Goal: Task Accomplishment & Management: Use online tool/utility

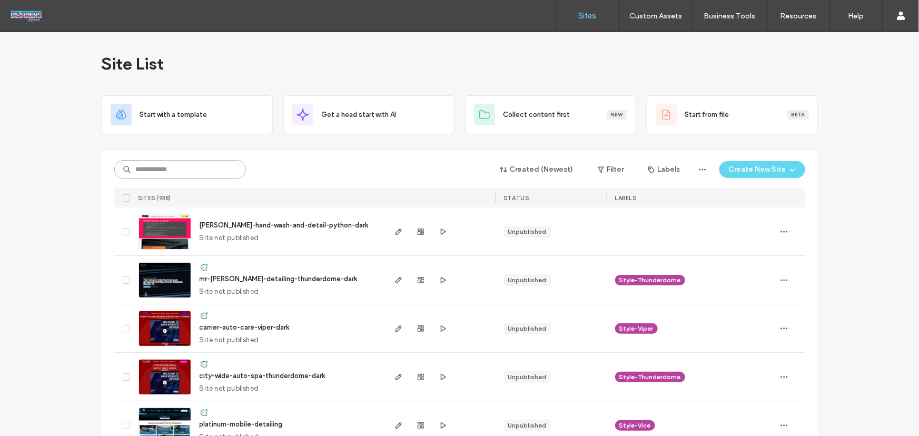
click at [202, 169] on input at bounding box center [180, 169] width 132 height 19
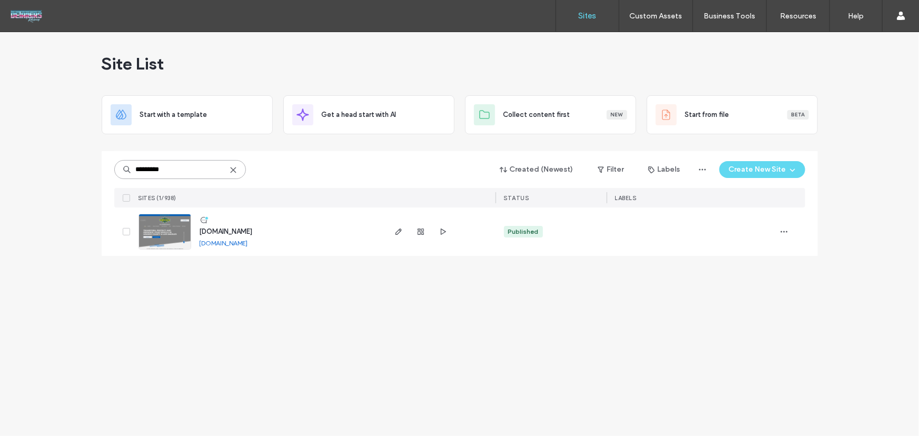
type input "*********"
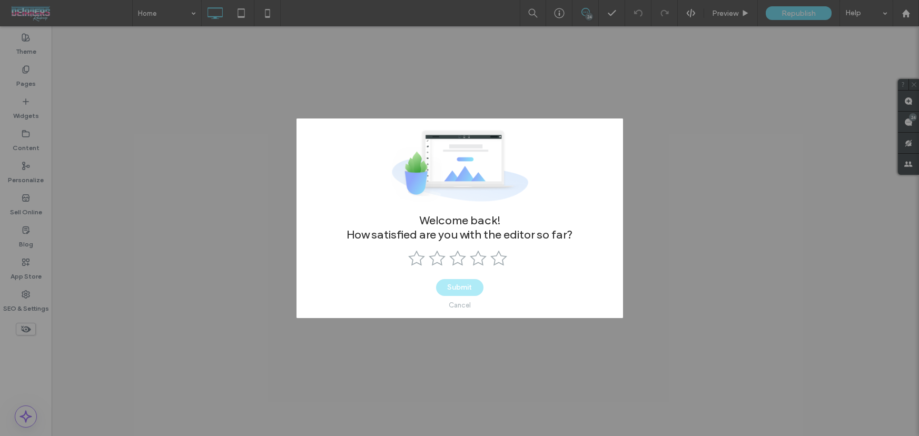
click at [462, 303] on div "Cancel" at bounding box center [460, 305] width 22 height 8
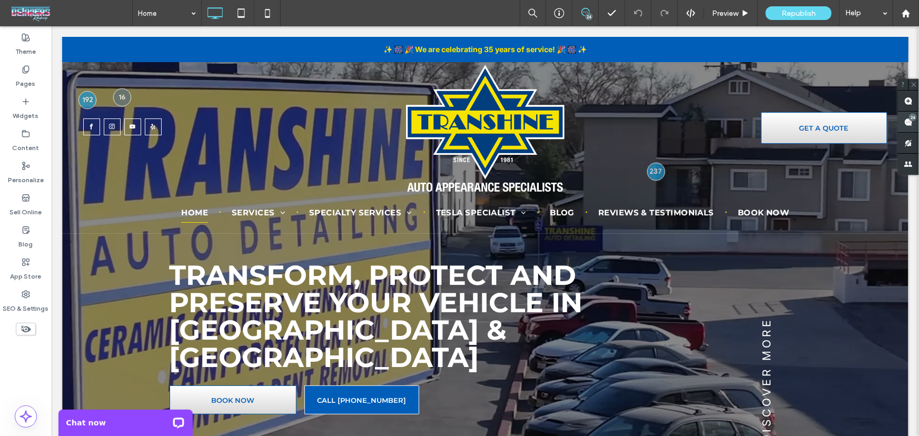
click at [915, 123] on span at bounding box center [908, 122] width 21 height 21
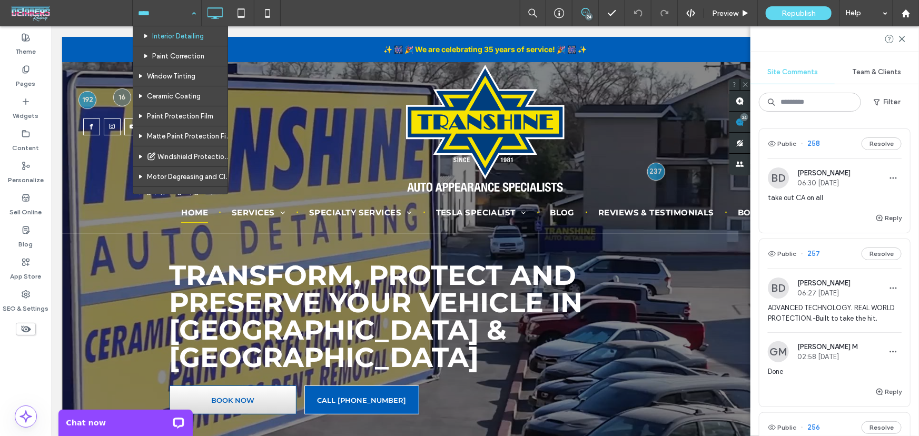
scroll to position [63, 0]
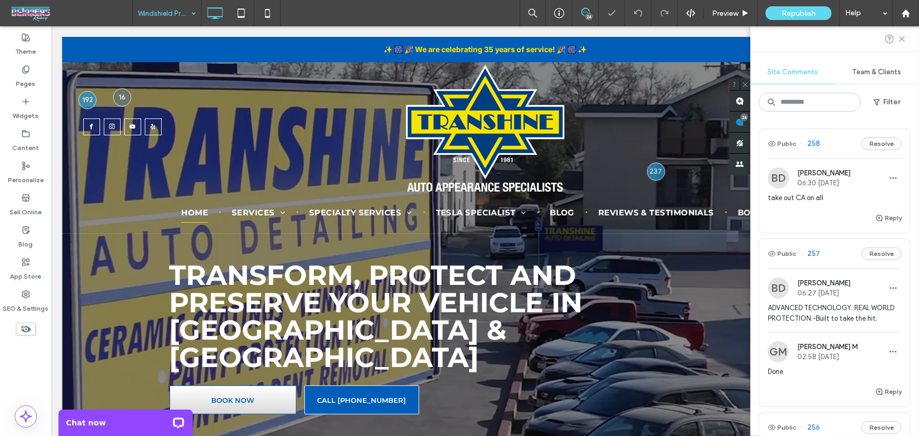
click at [902, 42] on icon at bounding box center [902, 39] width 8 height 8
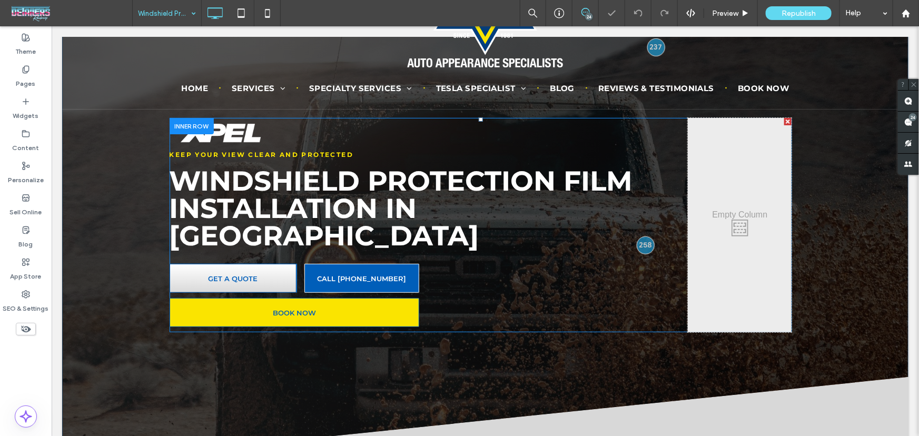
scroll to position [127, 0]
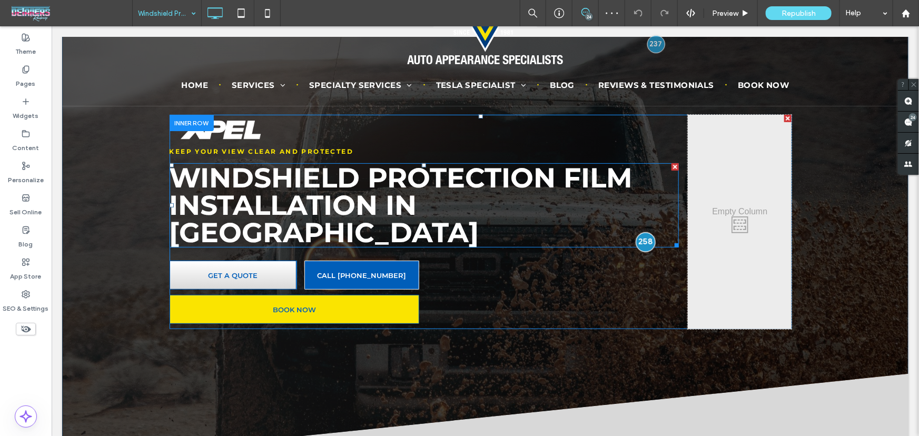
click at [645, 232] on div at bounding box center [644, 241] width 19 height 19
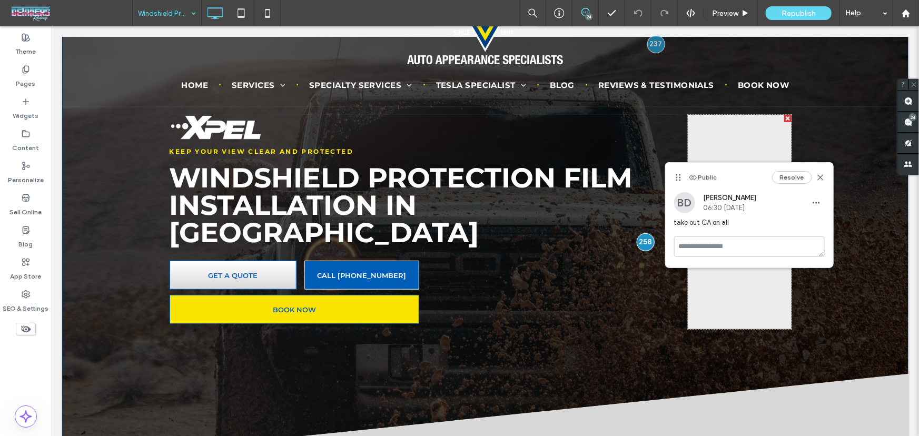
click at [847, 135] on div "Keep Your View Clear and Protected Windshield Protection Film Installation in W…" at bounding box center [485, 184] width 846 height 551
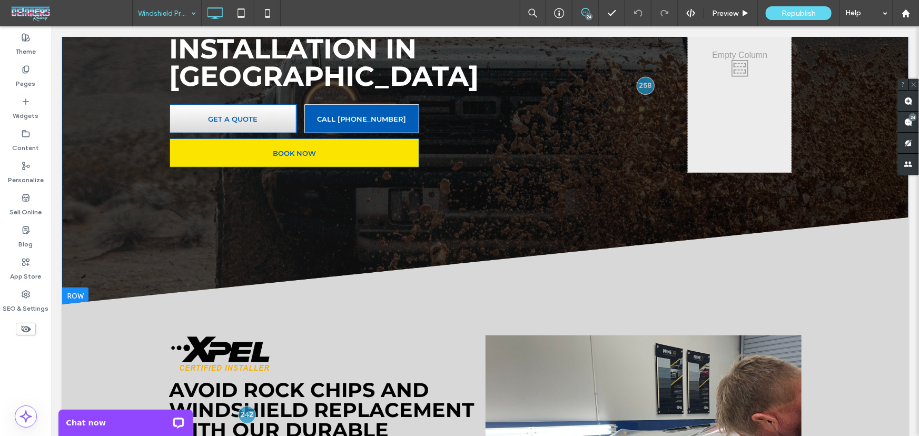
scroll to position [0, 0]
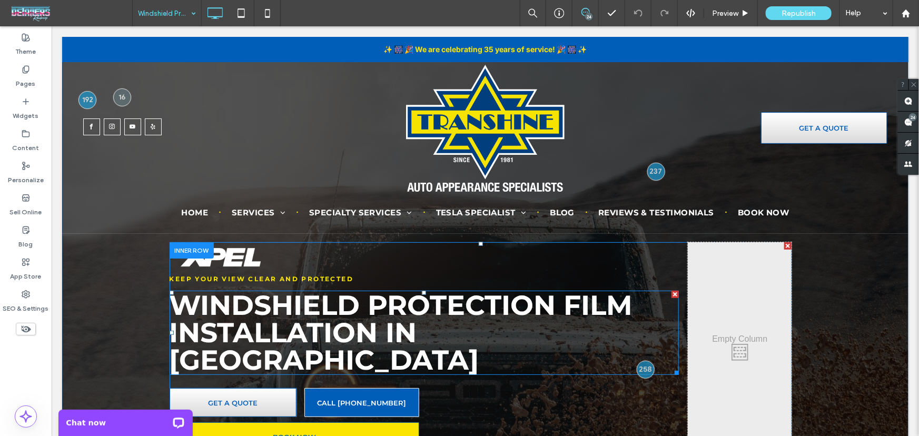
click at [516, 340] on span "Windshield Protection Film Installation in Whittier" at bounding box center [400, 332] width 463 height 88
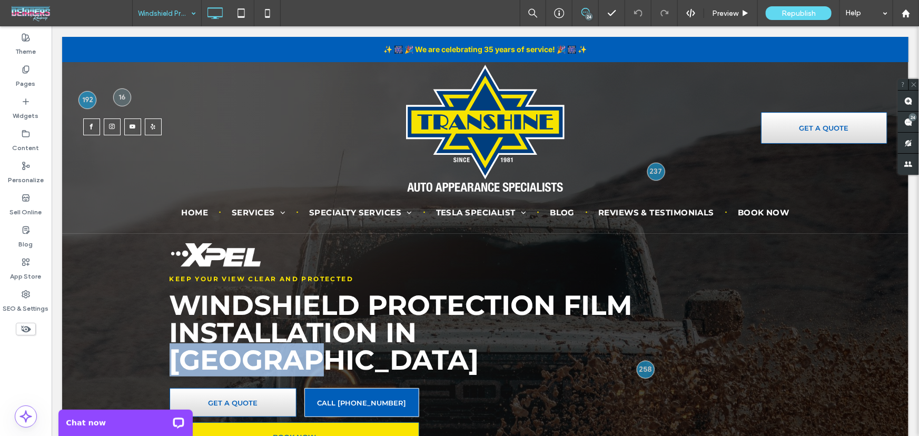
click at [516, 340] on span "Windshield Protection Film Installation in Whittier" at bounding box center [400, 332] width 463 height 88
type input "**********"
type input "**"
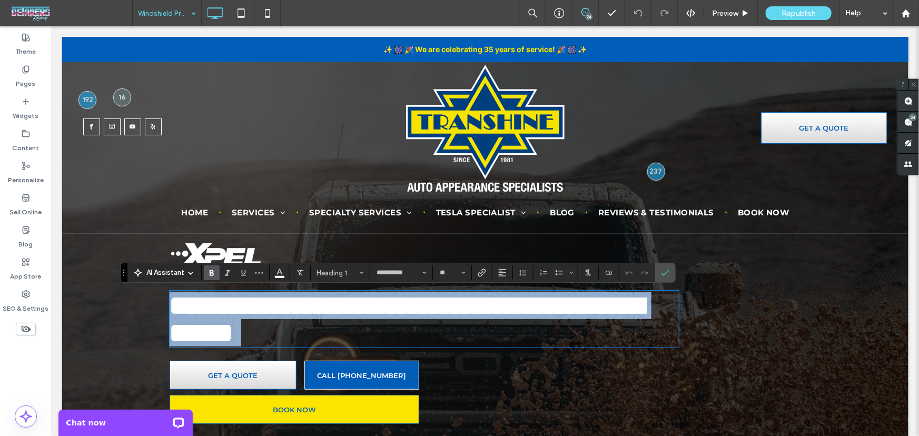
click at [515, 334] on span "**********" at bounding box center [406, 318] width 474 height 55
click at [514, 336] on span "**********" at bounding box center [406, 318] width 474 height 55
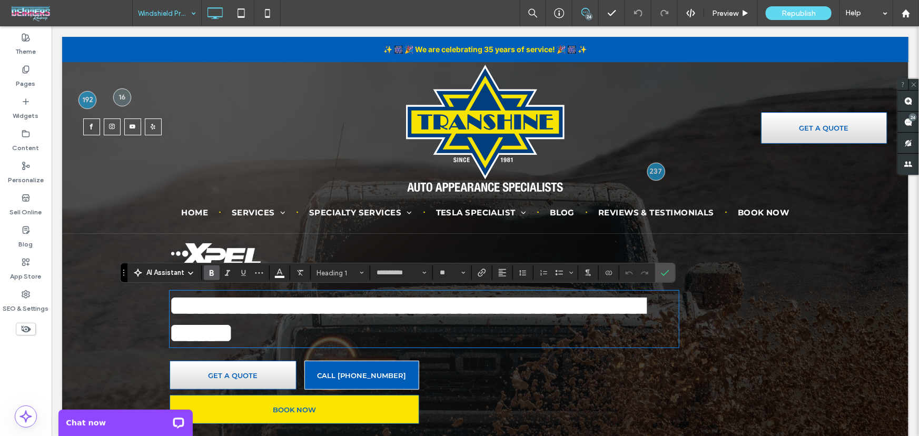
scroll to position [3, 0]
click at [514, 336] on span "**********" at bounding box center [406, 318] width 474 height 55
copy span "********"
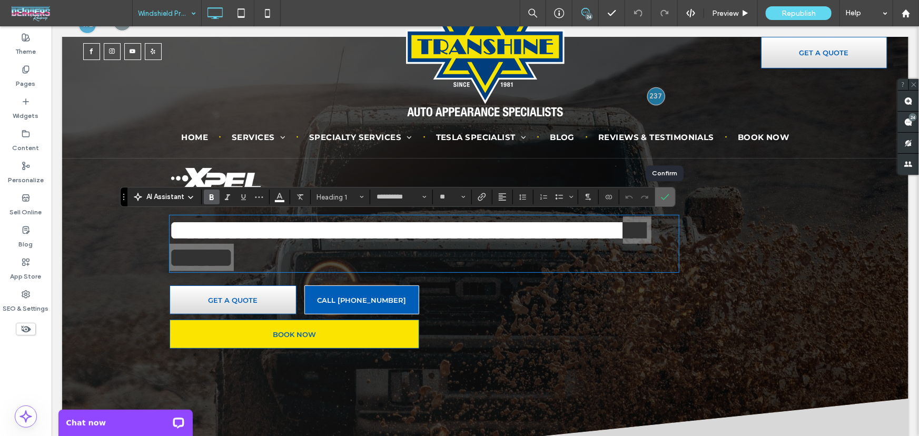
click at [669, 200] on label "Confirm" at bounding box center [665, 196] width 16 height 19
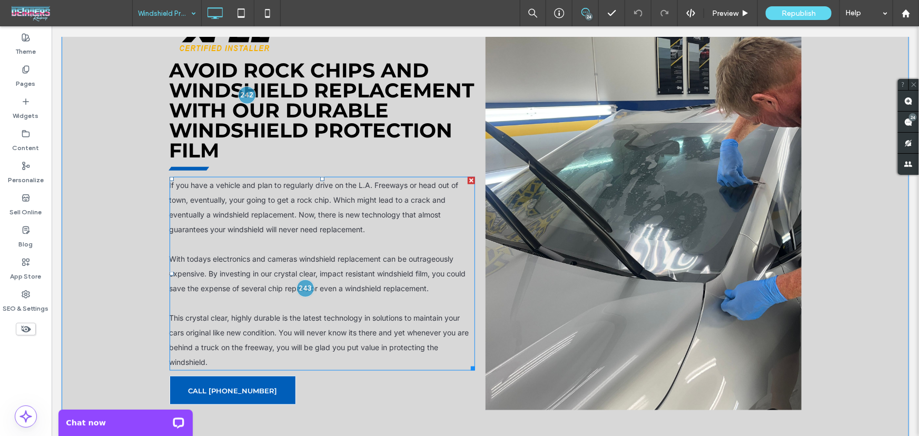
scroll to position [612, 0]
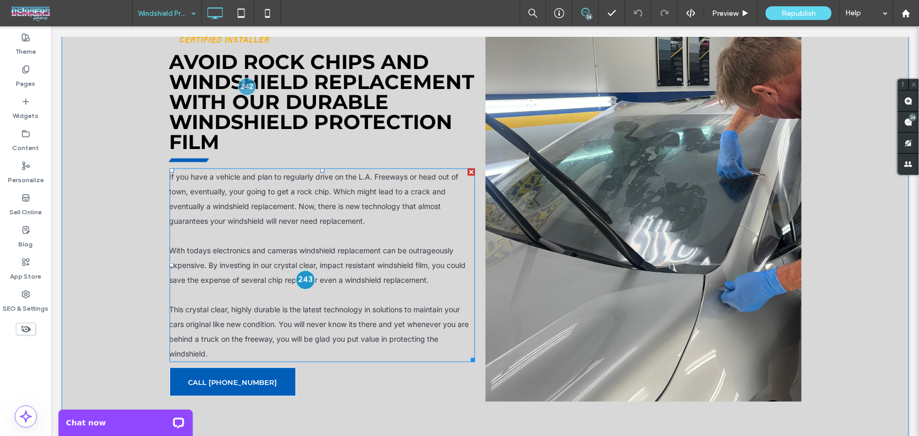
click at [303, 270] on div at bounding box center [304, 279] width 19 height 19
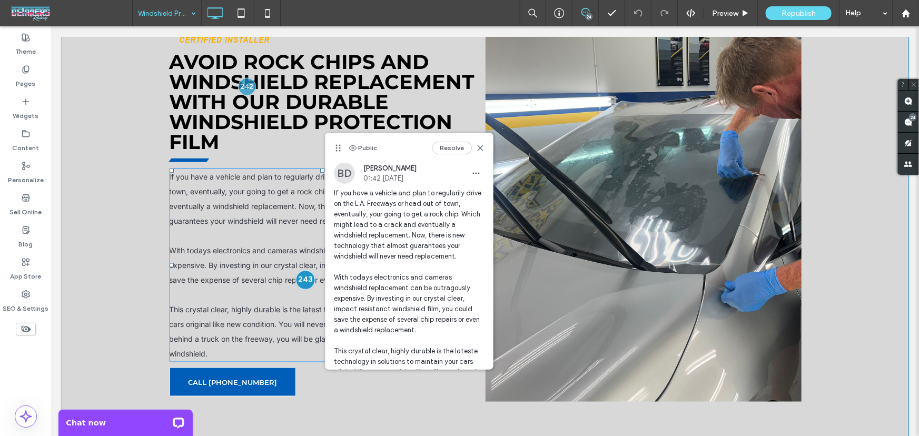
click at [303, 270] on div at bounding box center [304, 279] width 19 height 19
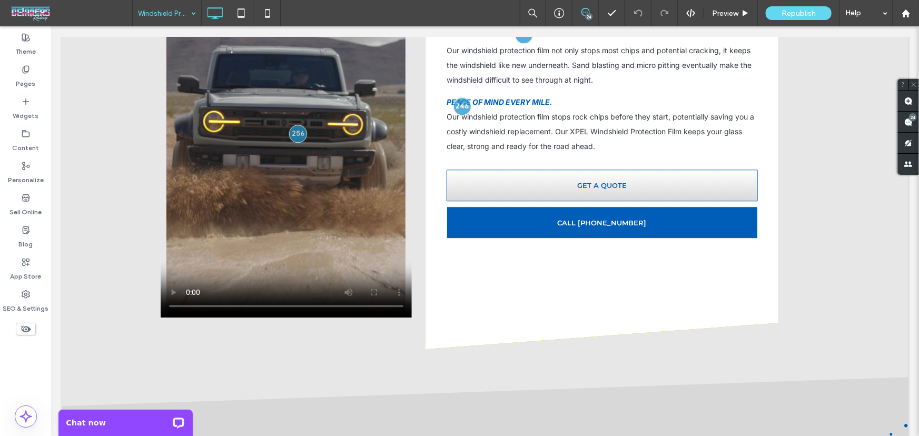
scroll to position [1378, 0]
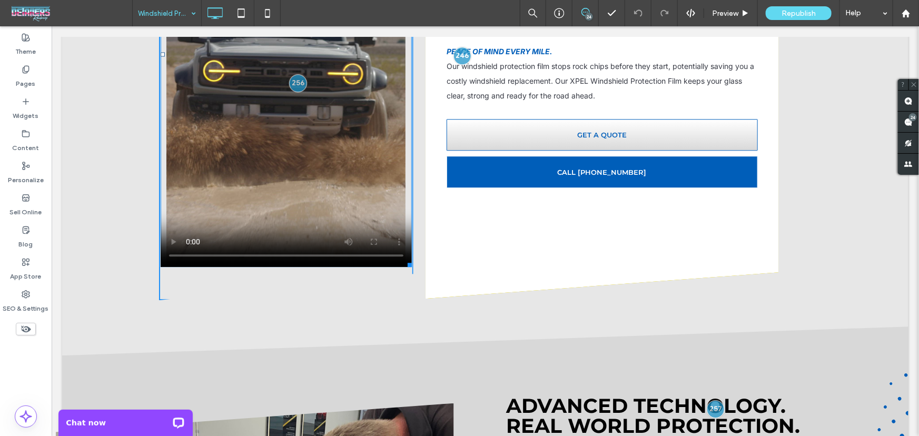
drag, startPoint x: 402, startPoint y: 234, endPoint x: 406, endPoint y: 285, distance: 51.2
click at [406, 285] on div "W:477.358 H:904.815 Click To Paste PROTECT YOUR WINDSHIELD. PROTECT YOUR INVEST…" at bounding box center [474, 66] width 632 height 465
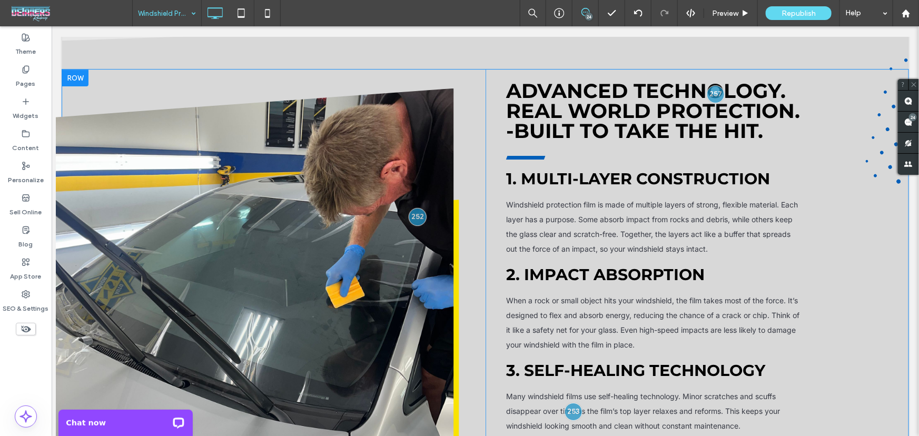
scroll to position [1696, 0]
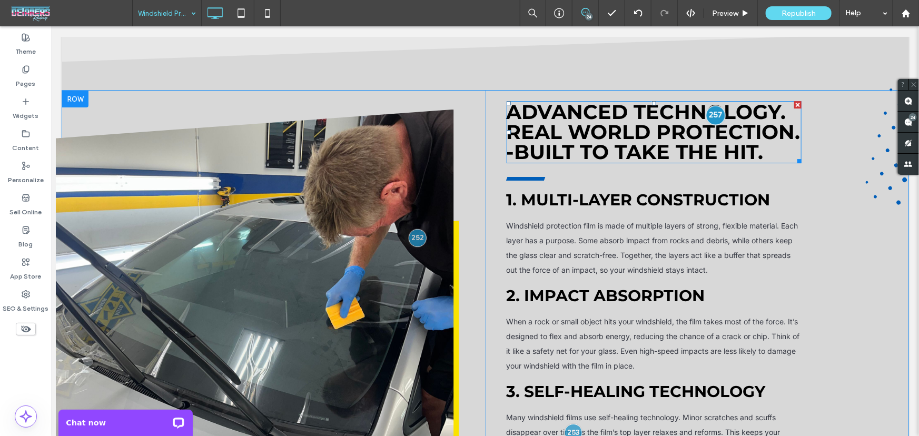
click at [707, 105] on div at bounding box center [714, 114] width 19 height 19
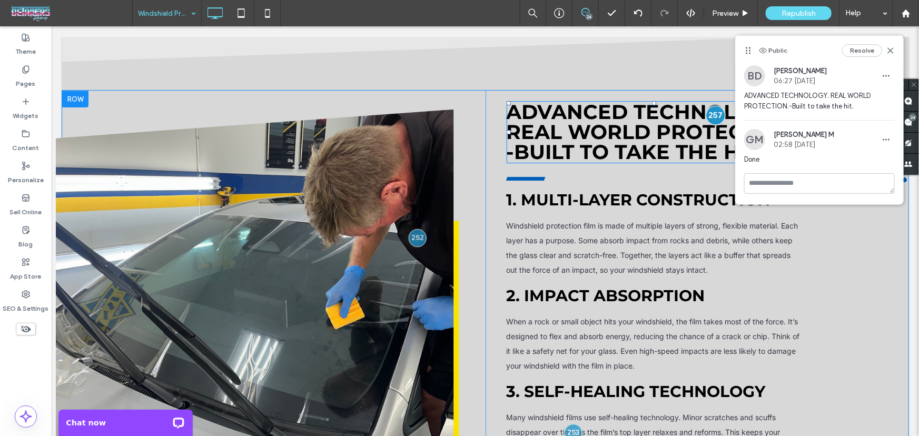
click at [707, 105] on div at bounding box center [714, 114] width 19 height 19
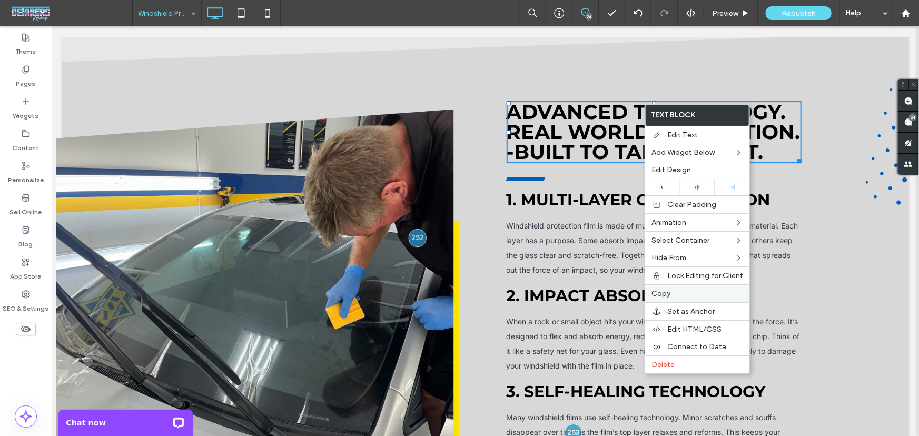
click at [661, 296] on span "Copy" at bounding box center [660, 293] width 19 height 9
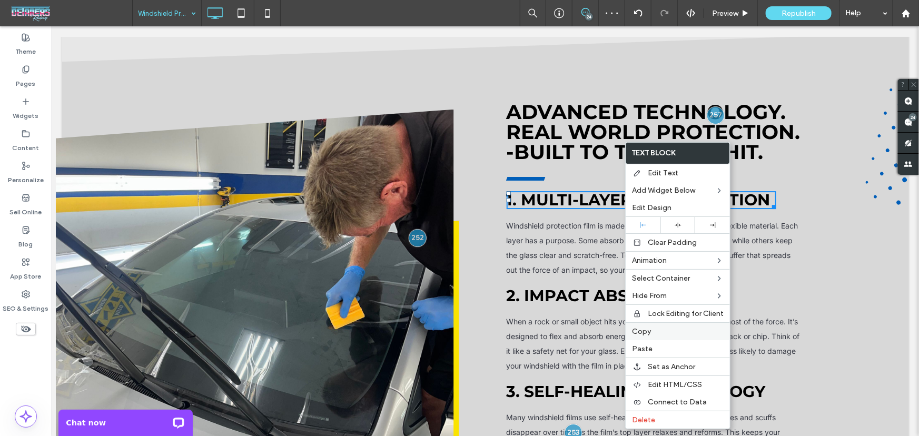
click at [649, 332] on span "Copy" at bounding box center [641, 331] width 19 height 9
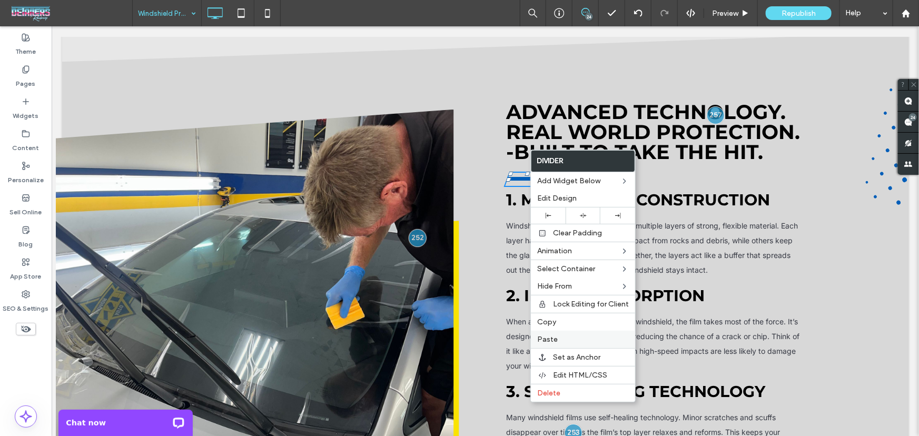
click at [560, 341] on label "Paste" at bounding box center [583, 339] width 92 height 9
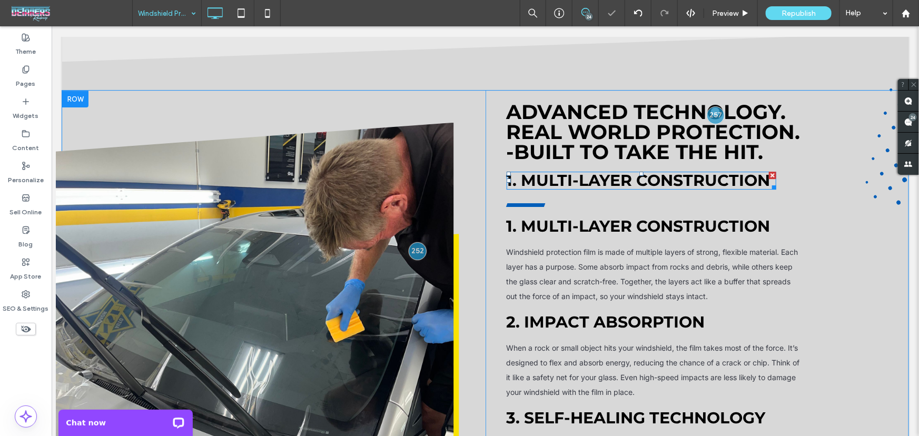
click at [647, 170] on span "1. Multi-Layer Construction" at bounding box center [638, 179] width 264 height 19
type input "**********"
type input "**"
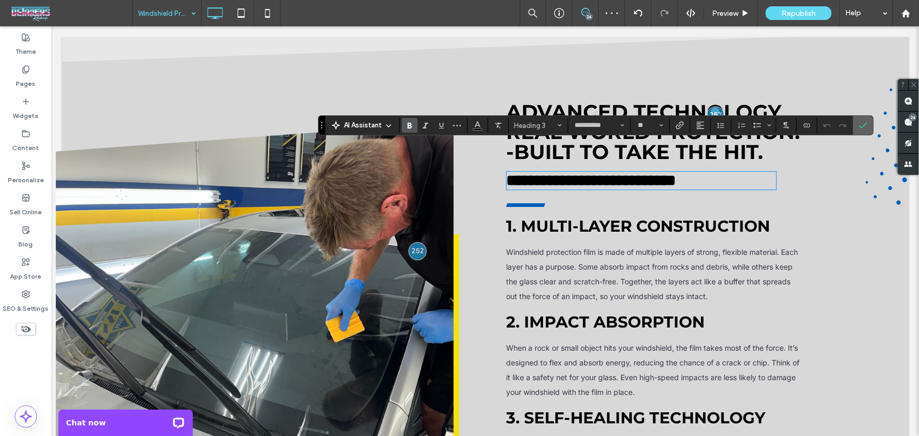
click at [859, 122] on icon "Confirm" at bounding box center [863, 125] width 8 height 8
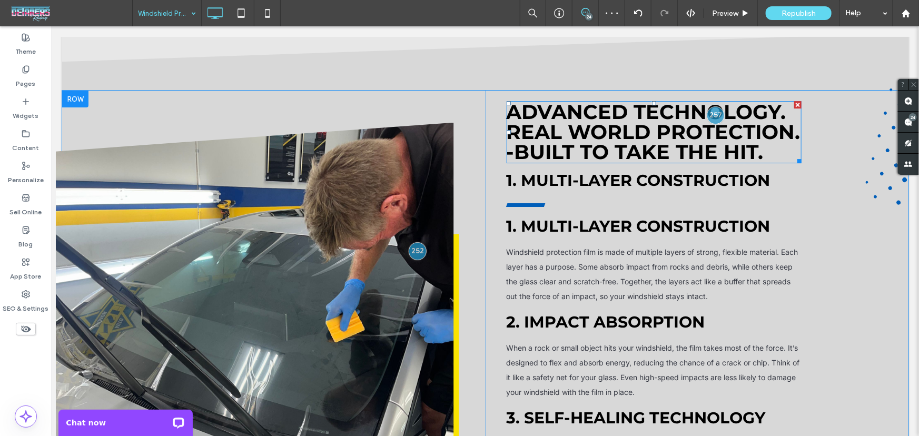
click at [739, 121] on span "ADVANCED TECHNOLOGY. REAL WORLD PROTECTION. -Built to take the hit." at bounding box center [653, 131] width 294 height 65
type input "**********"
type input "**"
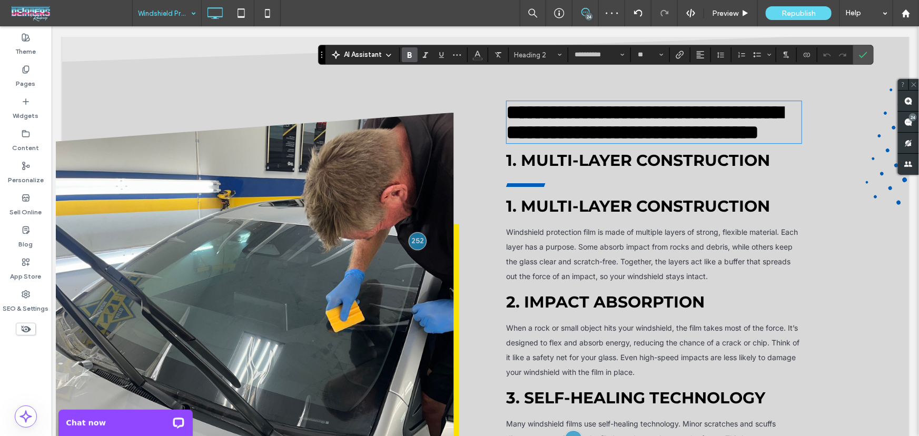
click at [752, 123] on span "**********" at bounding box center [644, 122] width 276 height 40
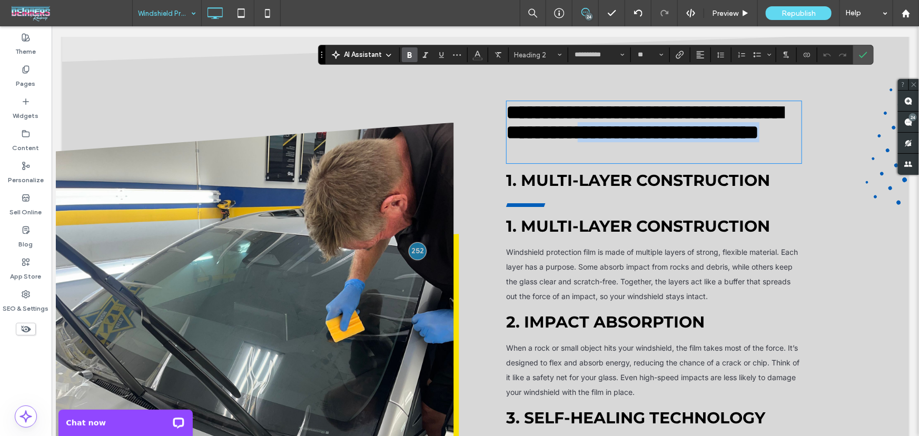
drag, startPoint x: 768, startPoint y: 124, endPoint x: 486, endPoint y: 127, distance: 281.2
click at [486, 127] on div "**********" at bounding box center [643, 388] width 316 height 597
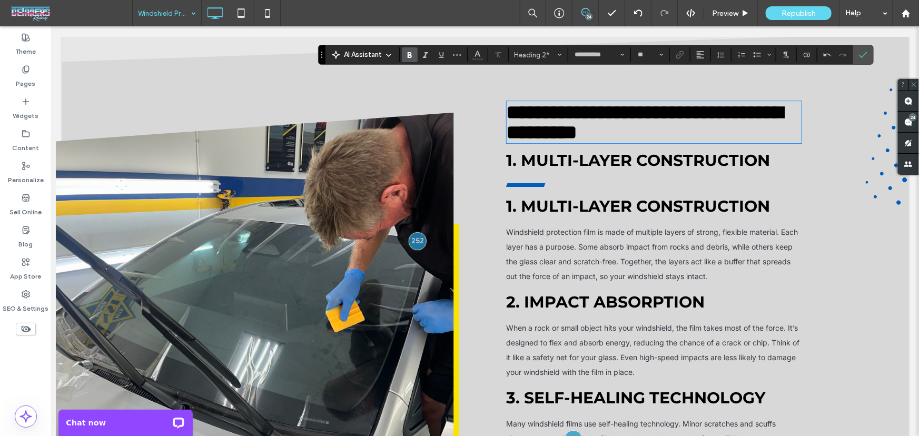
click at [623, 150] on span "1. Multi-Layer Construction" at bounding box center [638, 159] width 264 height 19
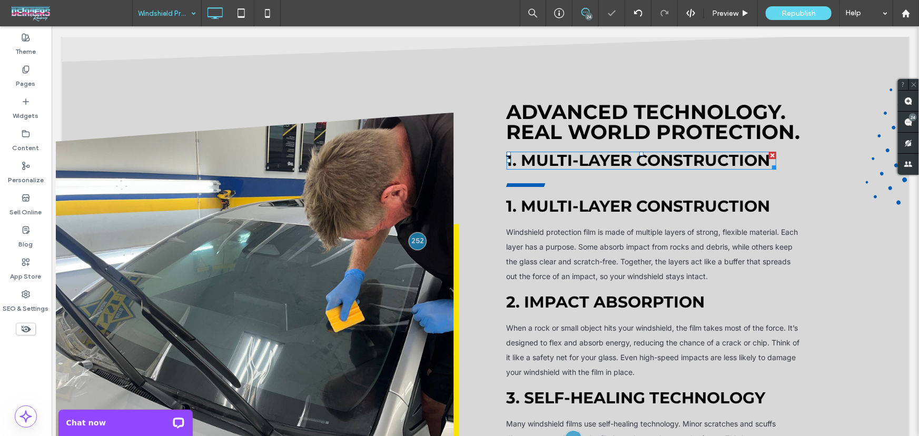
click at [623, 150] on span "1. Multi-Layer Construction" at bounding box center [638, 159] width 264 height 19
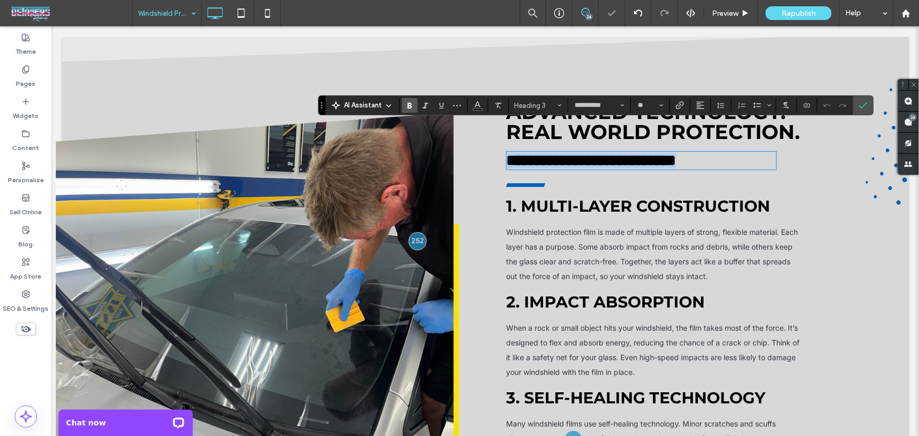
type input "*****"
type input "**"
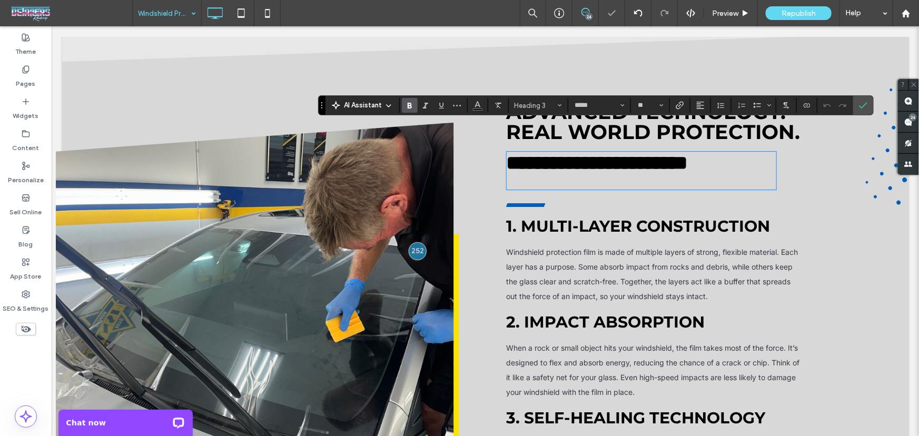
scroll to position [0, 0]
type input "**********"
type input "**"
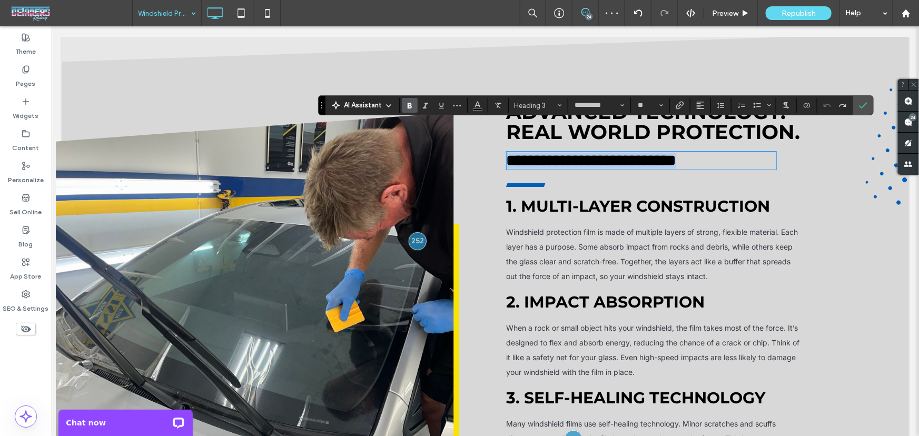
type input "*****"
type input "**"
type input "**********"
type input "**"
click at [481, 107] on button "Color" at bounding box center [478, 105] width 16 height 15
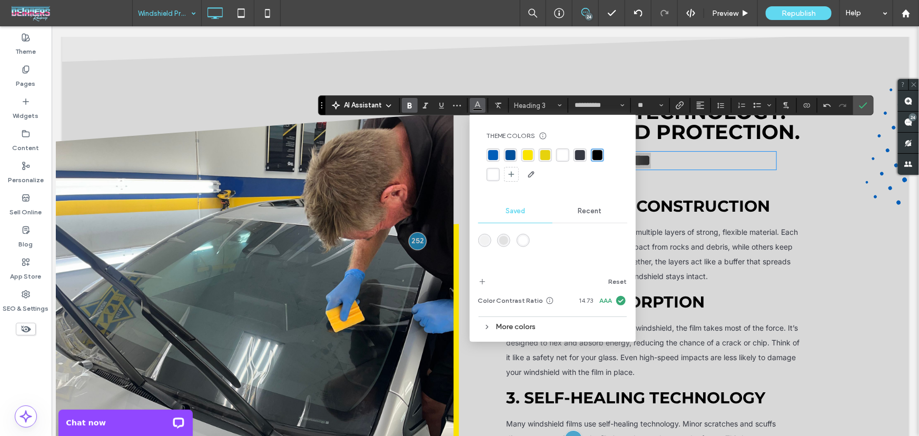
click at [494, 154] on div "rgba(0, 94, 185, 1)" at bounding box center [493, 155] width 10 height 10
drag, startPoint x: 856, startPoint y: 107, endPoint x: 791, endPoint y: 155, distance: 81.0
click at [856, 107] on label "Confirm" at bounding box center [863, 105] width 16 height 19
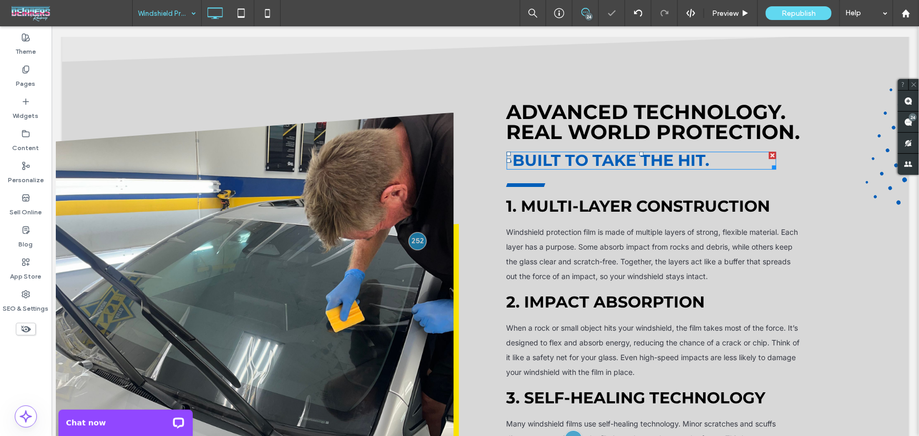
click at [643, 150] on span "-Built to take the hit." at bounding box center [607, 159] width 203 height 19
click at [643, 152] on span "**********" at bounding box center [578, 159] width 144 height 15
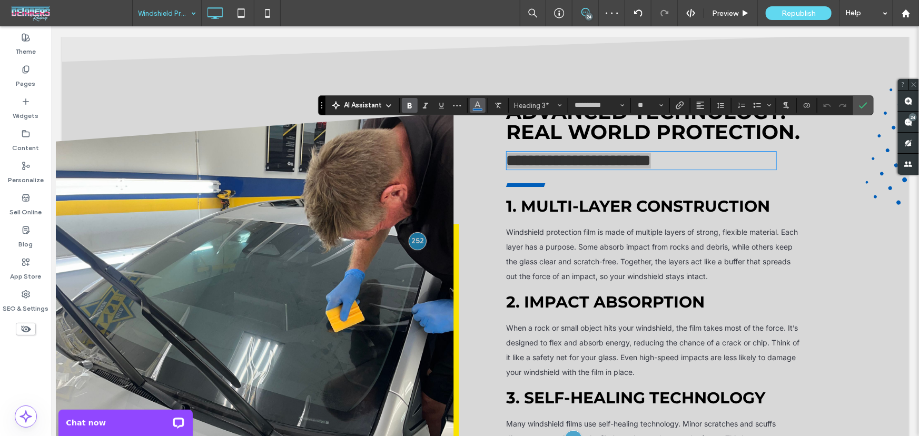
click at [483, 107] on button "Color" at bounding box center [478, 105] width 16 height 15
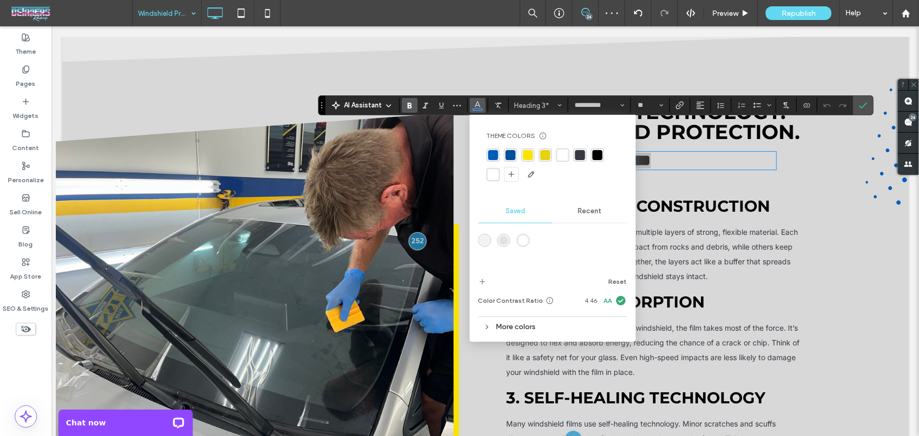
click at [507, 151] on div "rgba(0, 79, 155, 1)" at bounding box center [510, 155] width 10 height 10
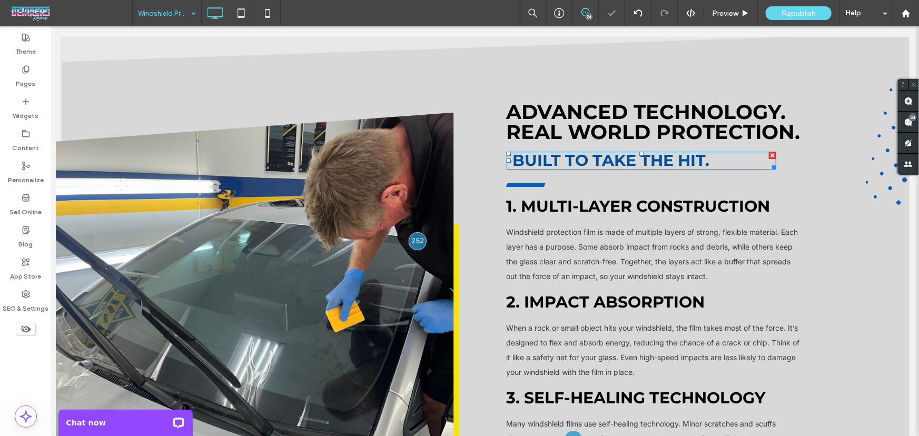
click at [508, 150] on span "-Built to take the hit." at bounding box center [607, 159] width 203 height 19
type input "**********"
type input "**"
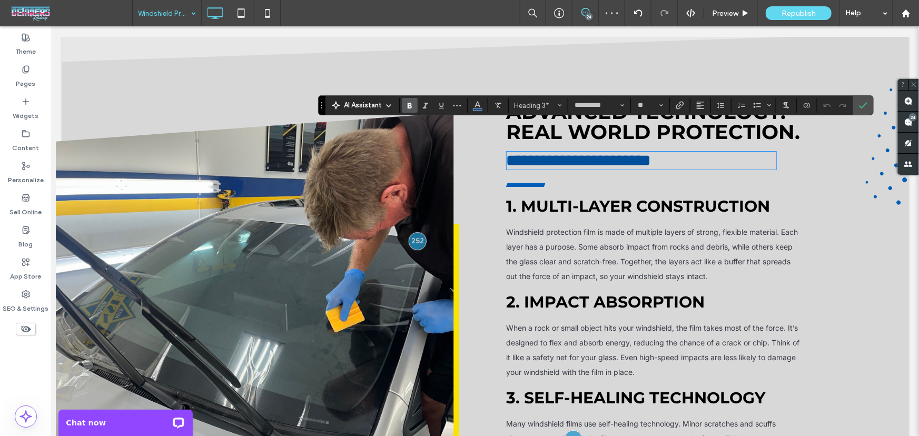
click at [506, 152] on span "**********" at bounding box center [578, 159] width 144 height 15
click at [863, 111] on span "Confirm" at bounding box center [863, 105] width 8 height 18
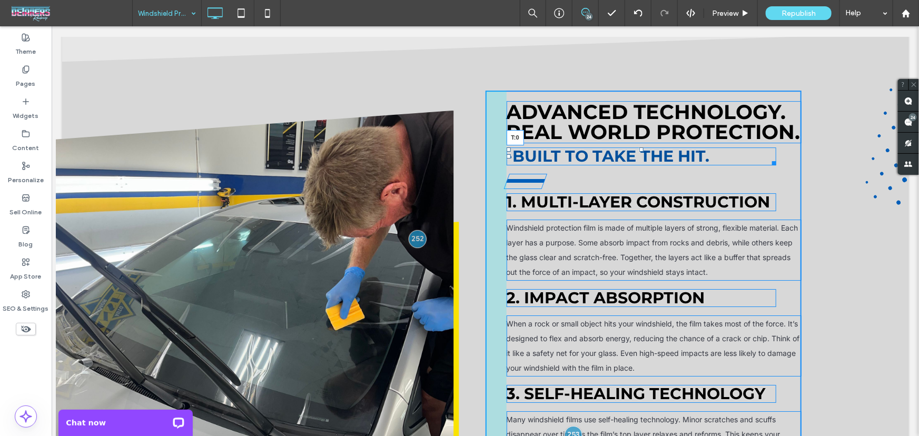
drag, startPoint x: 639, startPoint y: 124, endPoint x: 690, endPoint y: 143, distance: 55.2
click at [639, 147] on div "-Built to take the hit. T:0" at bounding box center [641, 156] width 270 height 18
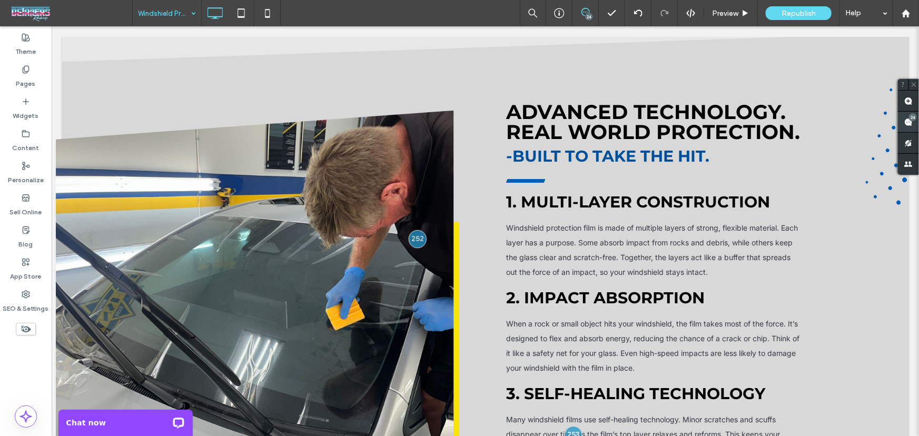
click at [913, 120] on div "24" at bounding box center [913, 117] width 8 height 8
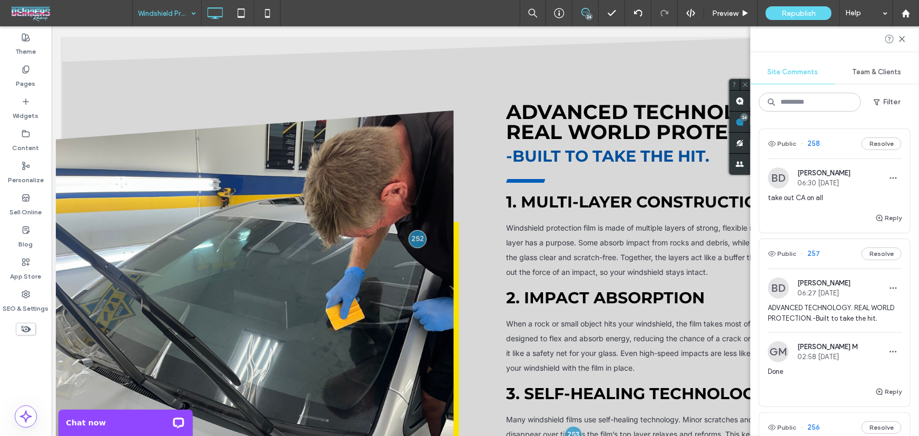
click at [583, 13] on icon at bounding box center [585, 12] width 8 height 8
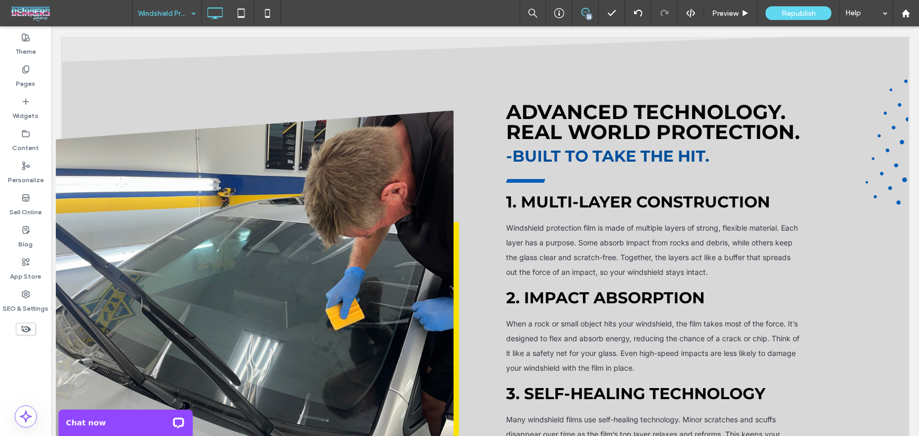
click at [583, 13] on icon at bounding box center [585, 12] width 8 height 8
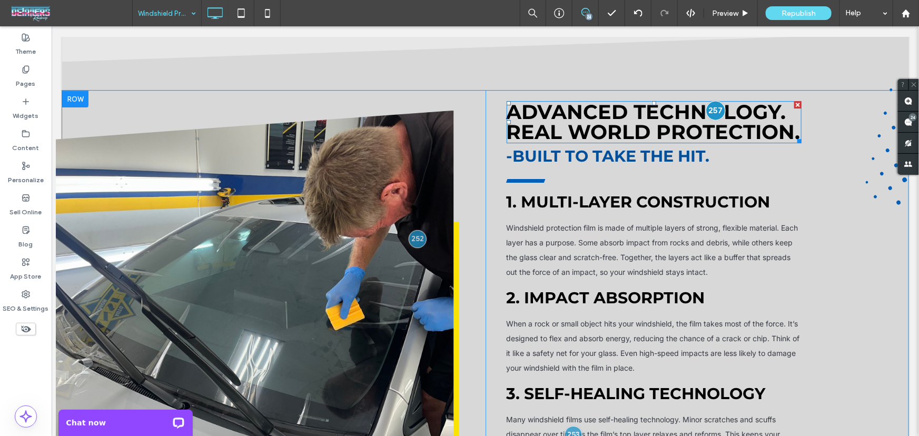
click at [710, 100] on div at bounding box center [714, 109] width 19 height 19
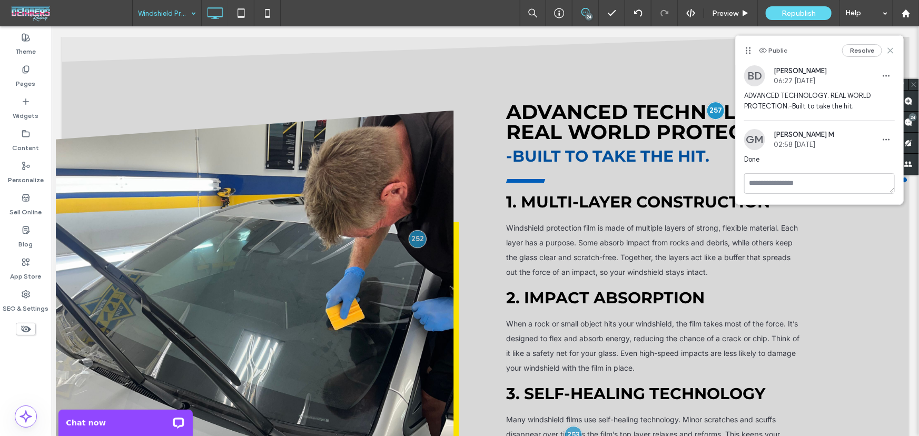
click at [890, 53] on icon at bounding box center [890, 50] width 8 height 8
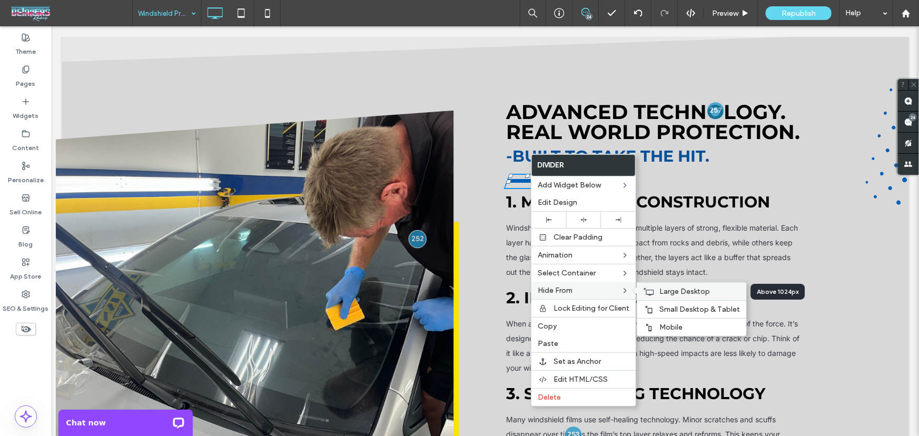
click at [672, 290] on span "Large Desktop" at bounding box center [684, 291] width 51 height 9
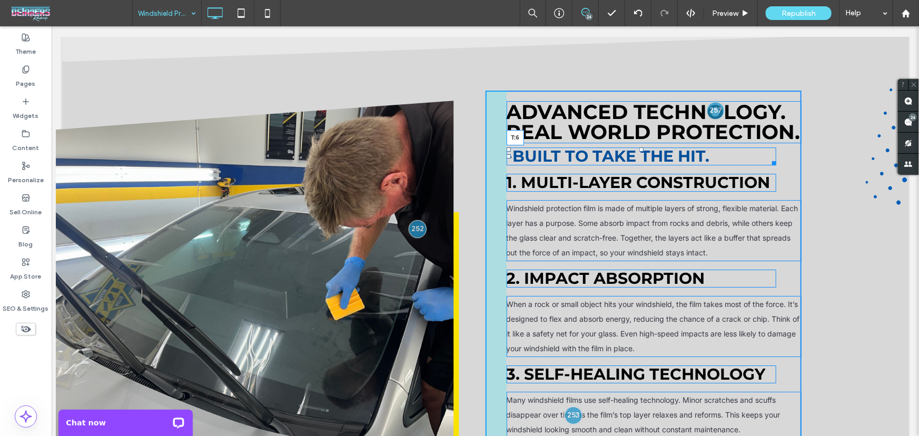
drag, startPoint x: 637, startPoint y: 121, endPoint x: 691, endPoint y: 150, distance: 61.5
click at [639, 147] on div "-Built to take the hit. T:6" at bounding box center [641, 156] width 270 height 18
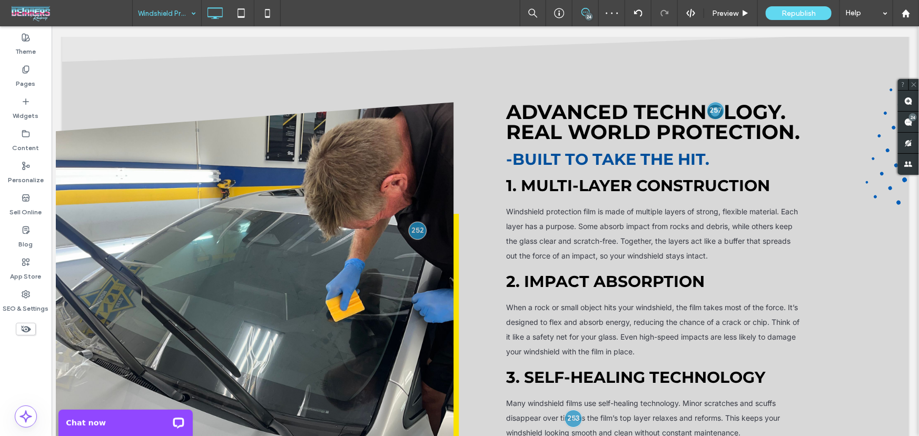
click at [24, 325] on icon at bounding box center [26, 329] width 12 height 12
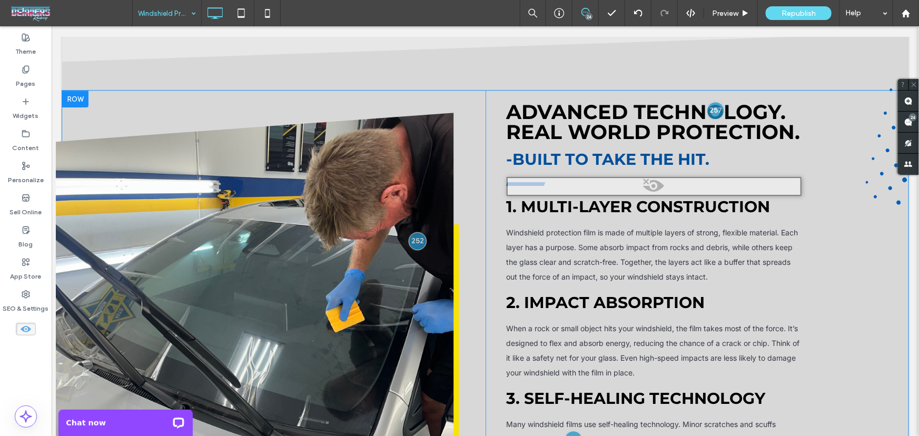
click at [643, 177] on span at bounding box center [653, 187] width 293 height 21
click at [658, 168] on button "Yes" at bounding box center [658, 169] width 33 height 13
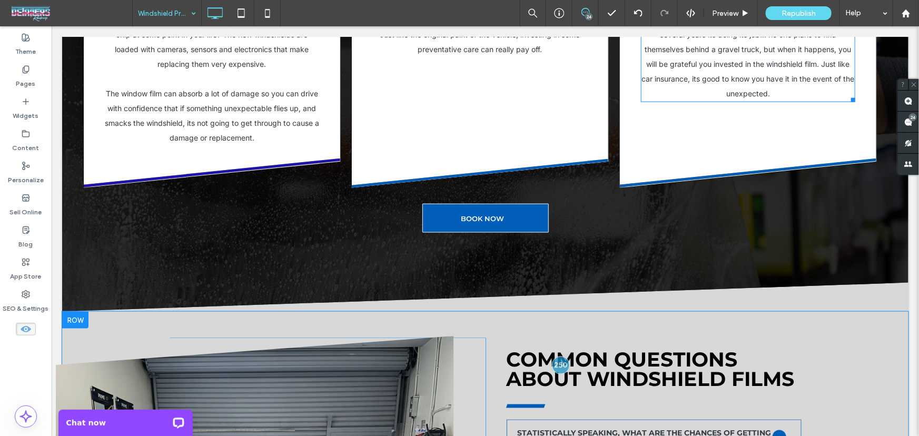
scroll to position [2909, 0]
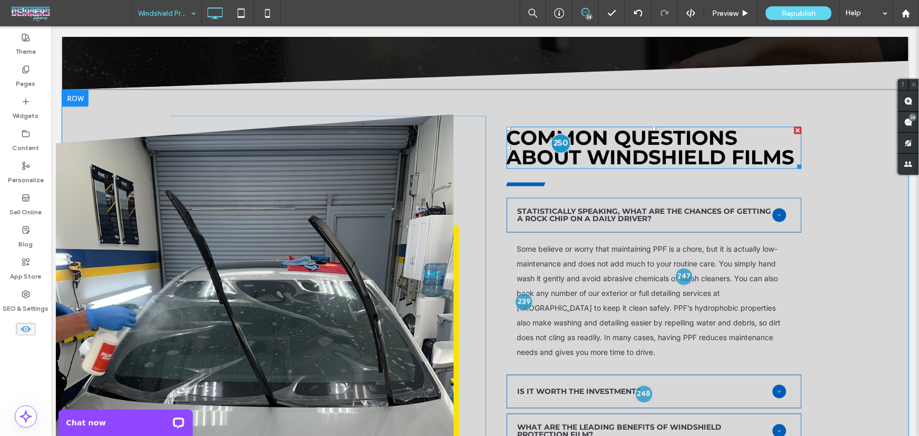
click at [563, 133] on div at bounding box center [560, 142] width 19 height 19
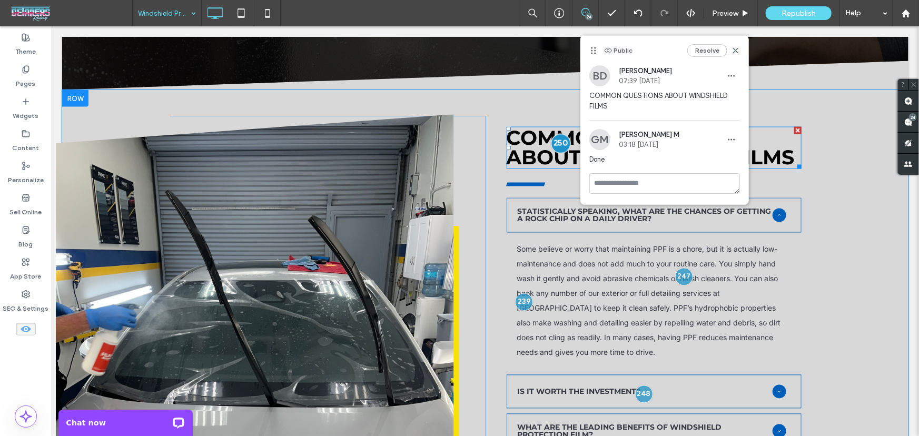
click at [563, 133] on div at bounding box center [560, 142] width 19 height 19
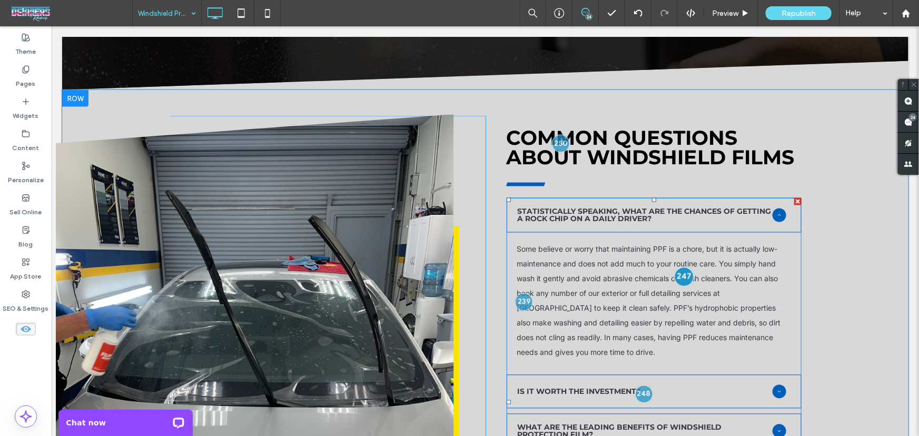
click at [684, 267] on div at bounding box center [682, 276] width 19 height 19
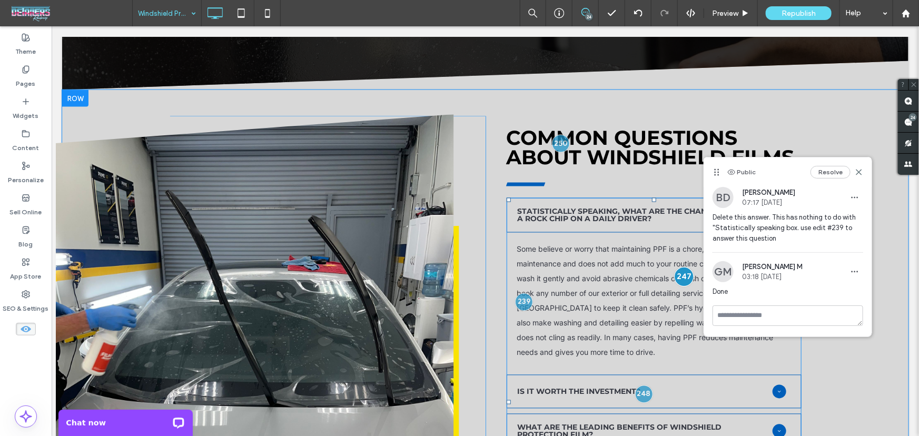
click at [684, 267] on div at bounding box center [682, 276] width 19 height 19
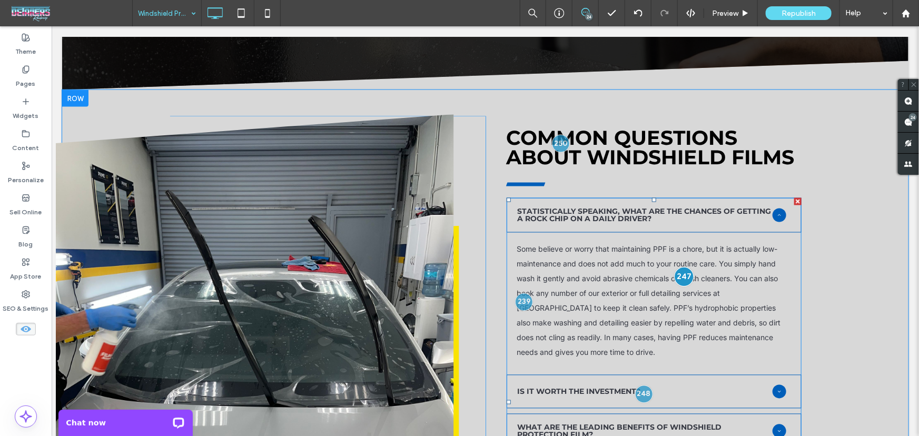
click at [684, 267] on div at bounding box center [682, 276] width 19 height 19
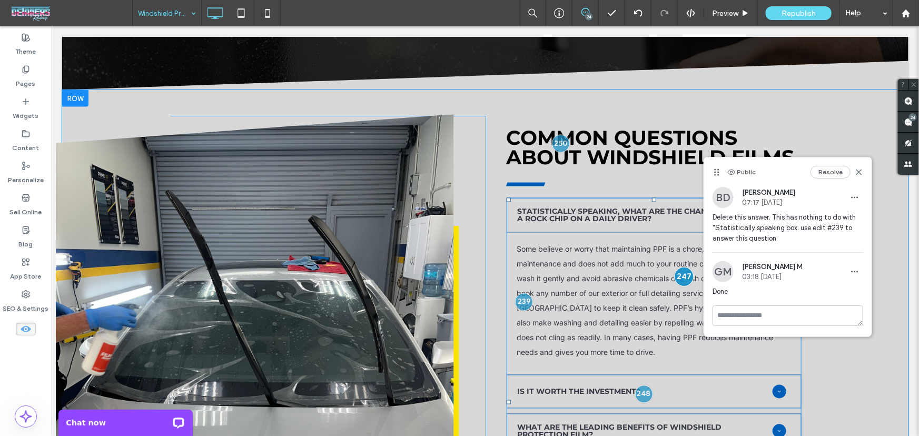
click at [684, 267] on div at bounding box center [682, 276] width 19 height 19
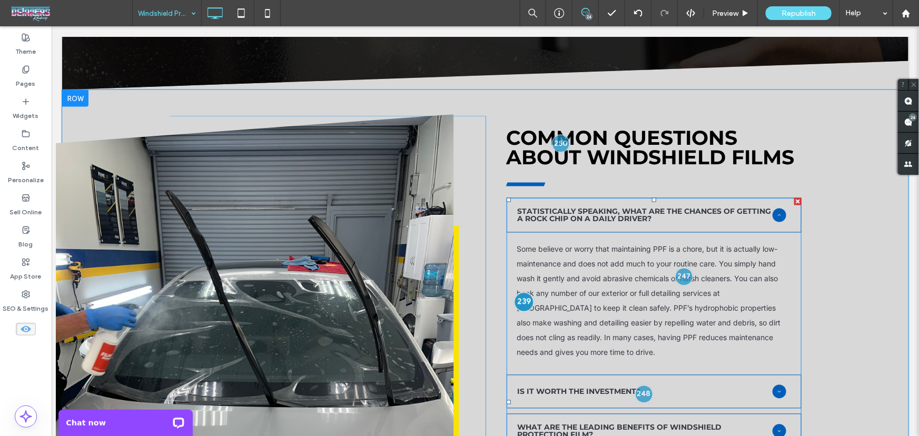
click at [526, 292] on div at bounding box center [522, 301] width 19 height 19
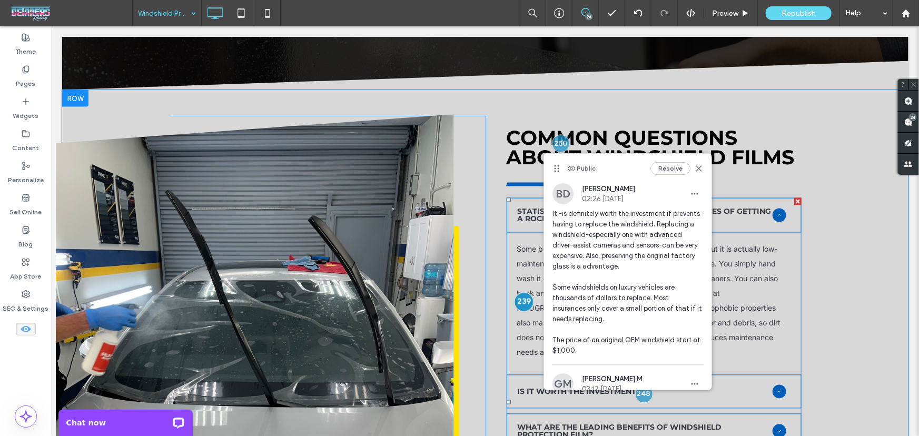
click at [526, 292] on div at bounding box center [522, 301] width 19 height 19
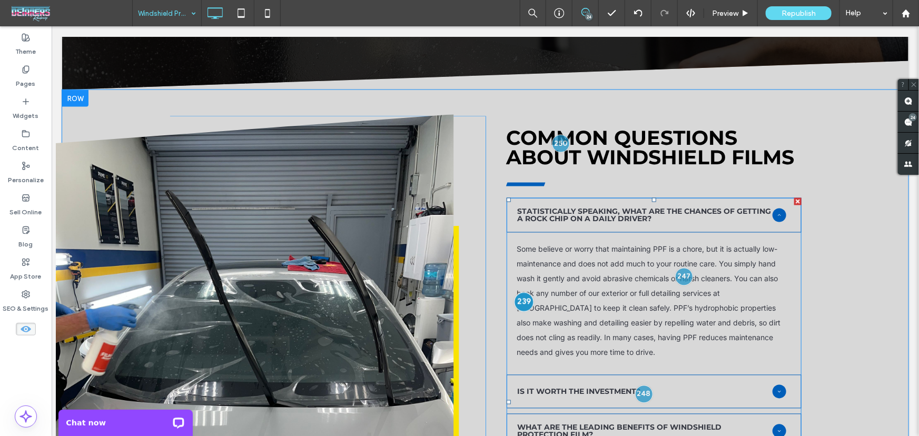
click at [523, 292] on div at bounding box center [522, 301] width 19 height 19
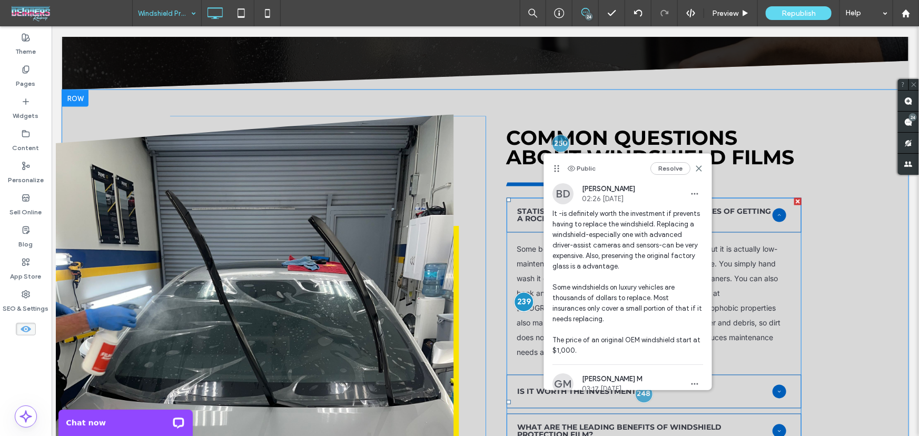
click at [523, 292] on div at bounding box center [522, 301] width 19 height 19
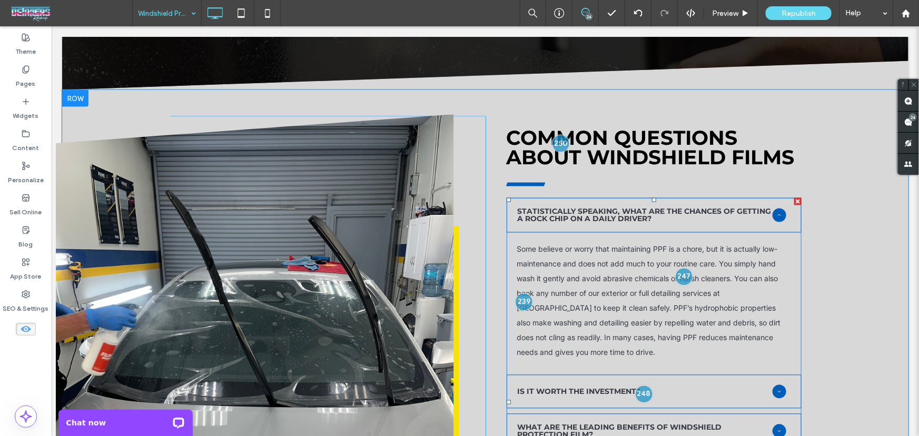
click at [689, 360] on span at bounding box center [653, 401] width 295 height 409
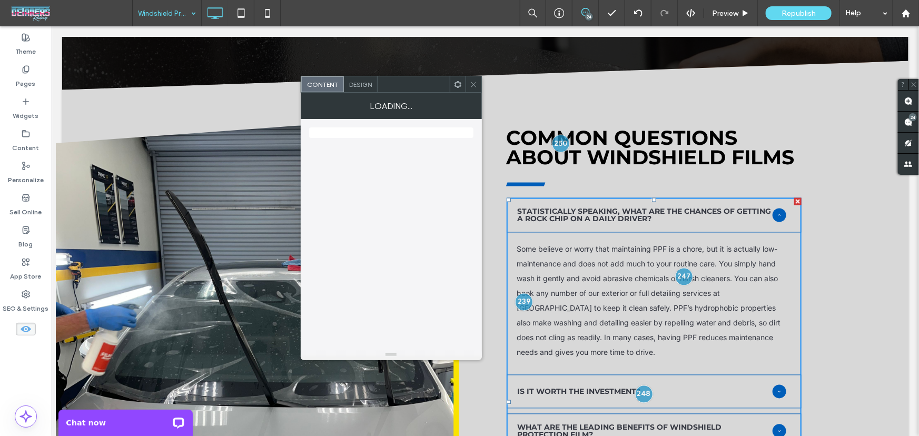
click at [689, 387] on div "Is it worth the investment?" at bounding box center [644, 390] width 255 height 7
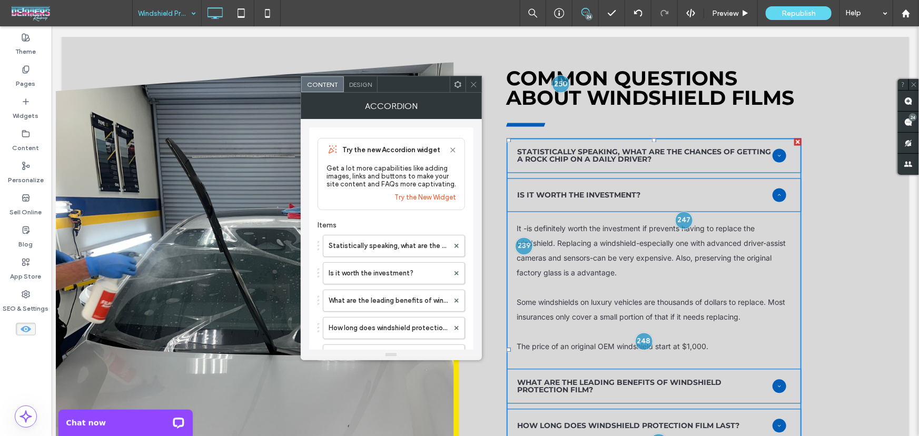
scroll to position [2973, 0]
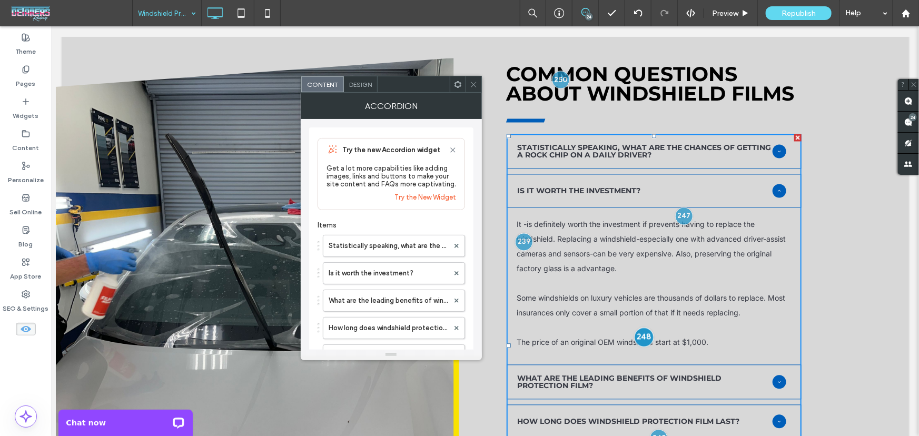
click at [638, 327] on div at bounding box center [642, 336] width 19 height 19
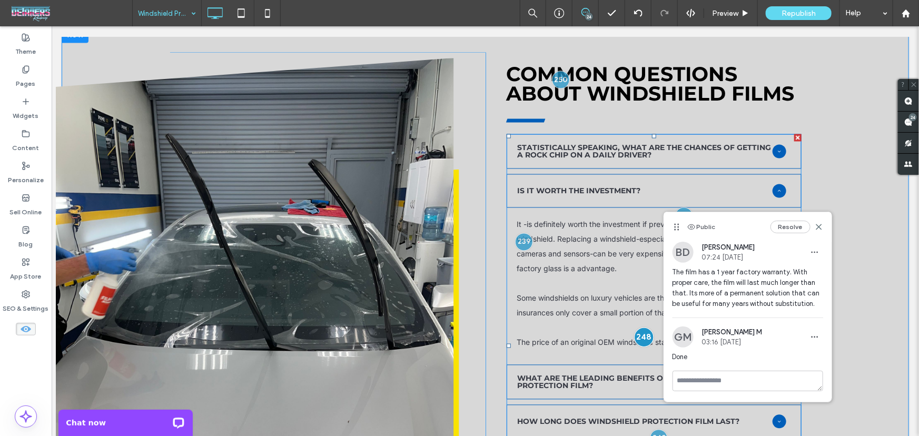
click at [638, 327] on div at bounding box center [642, 336] width 19 height 19
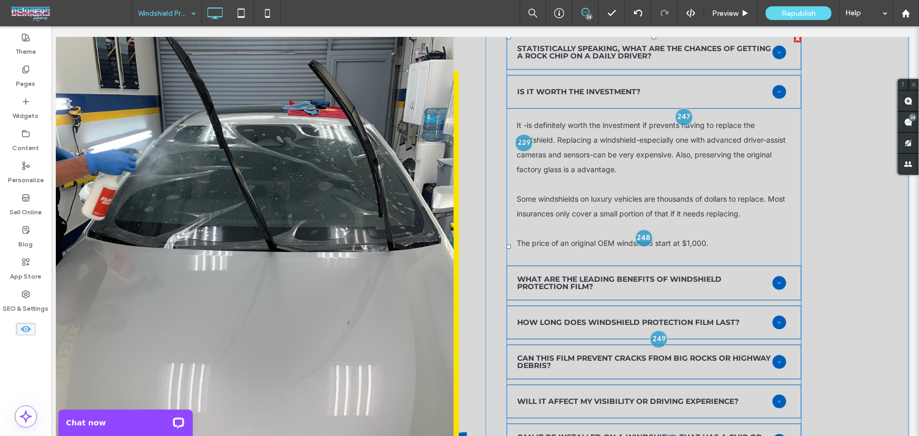
scroll to position [3101, 0]
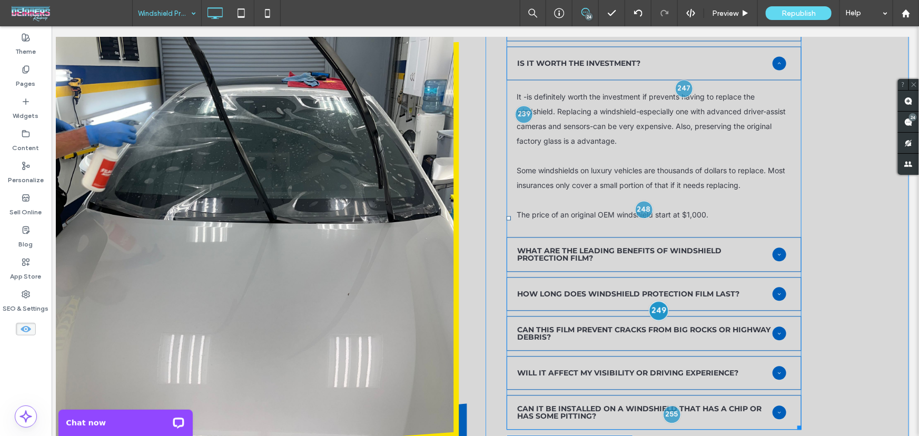
click at [663, 300] on div at bounding box center [658, 309] width 19 height 19
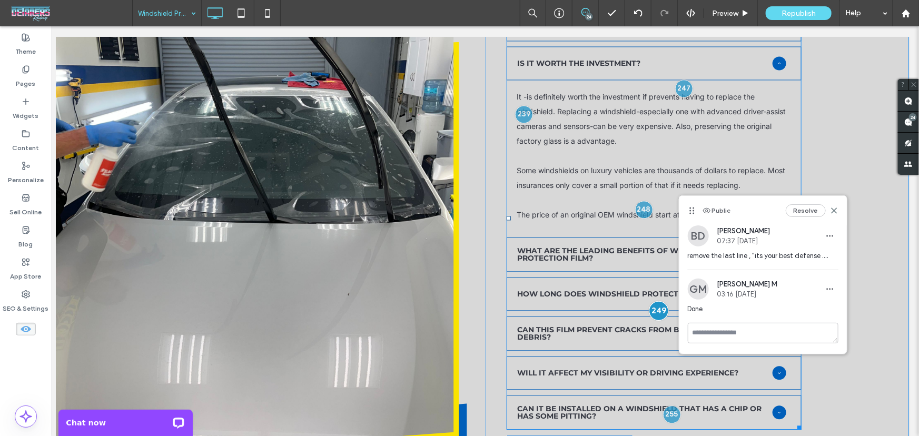
click at [663, 300] on div at bounding box center [658, 309] width 19 height 19
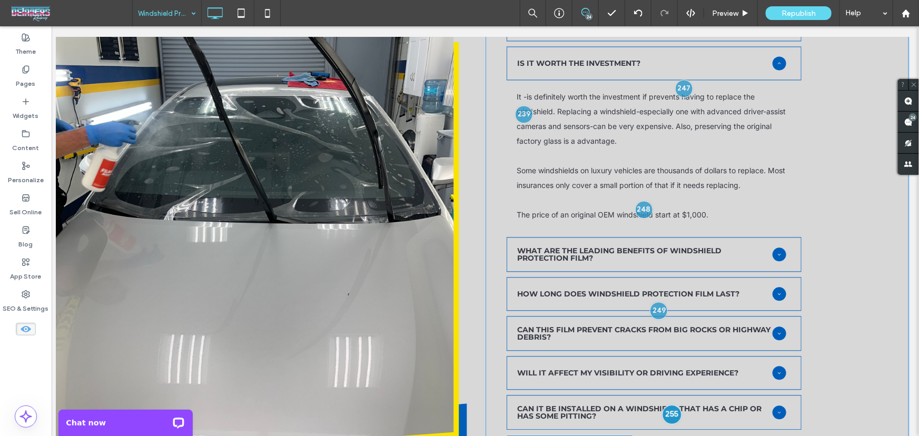
click at [666, 404] on div at bounding box center [670, 413] width 19 height 19
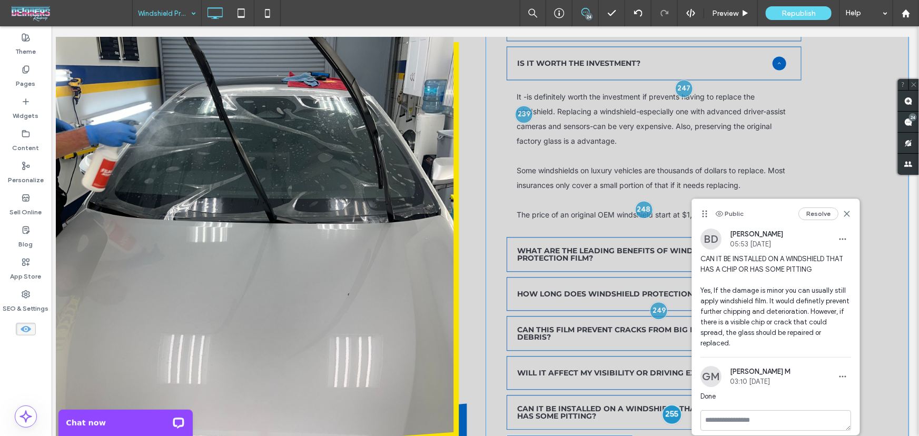
click at [666, 404] on div at bounding box center [670, 413] width 19 height 19
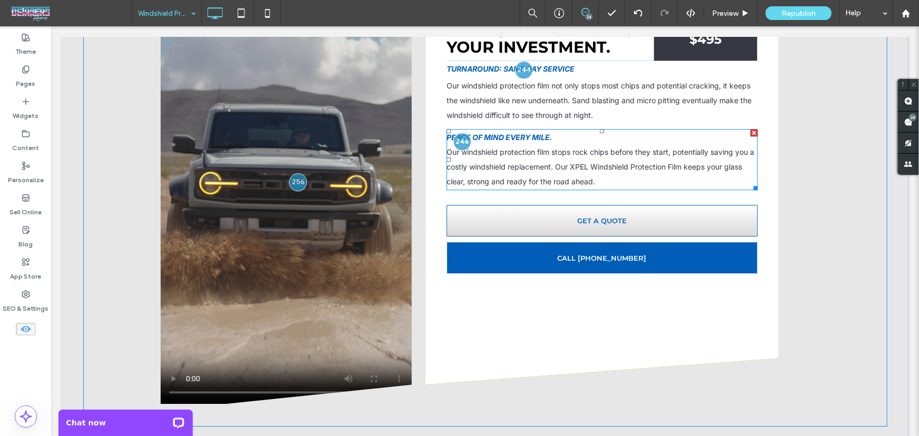
scroll to position [1314, 0]
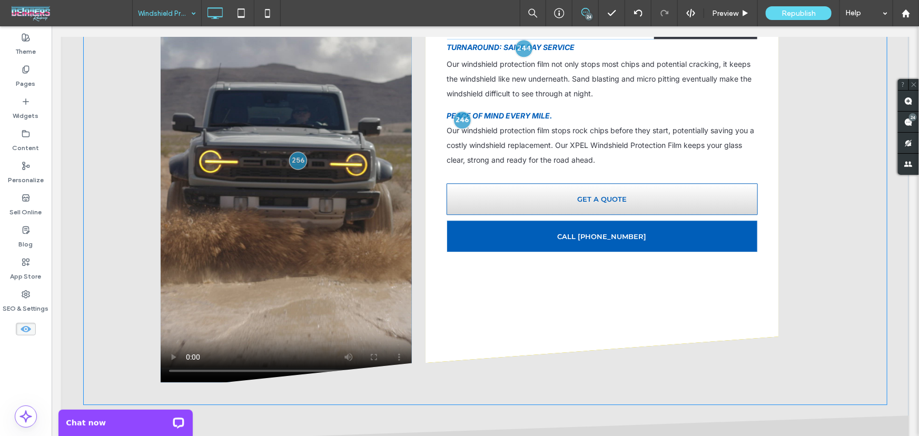
click at [283, 260] on span at bounding box center [285, 143] width 251 height 476
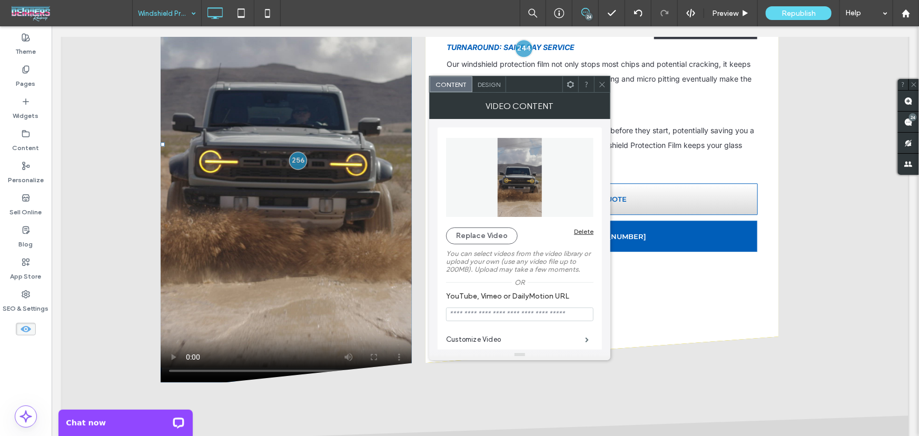
click at [601, 87] on icon at bounding box center [602, 85] width 8 height 8
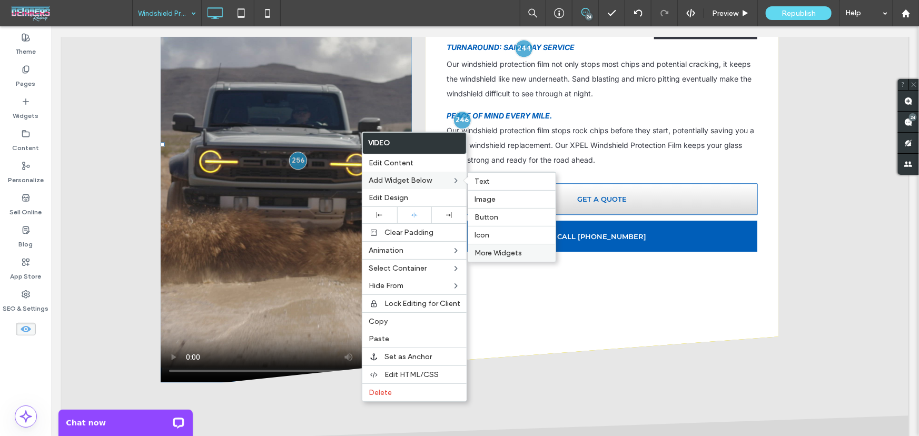
click at [504, 252] on span "More Widgets" at bounding box center [497, 253] width 47 height 9
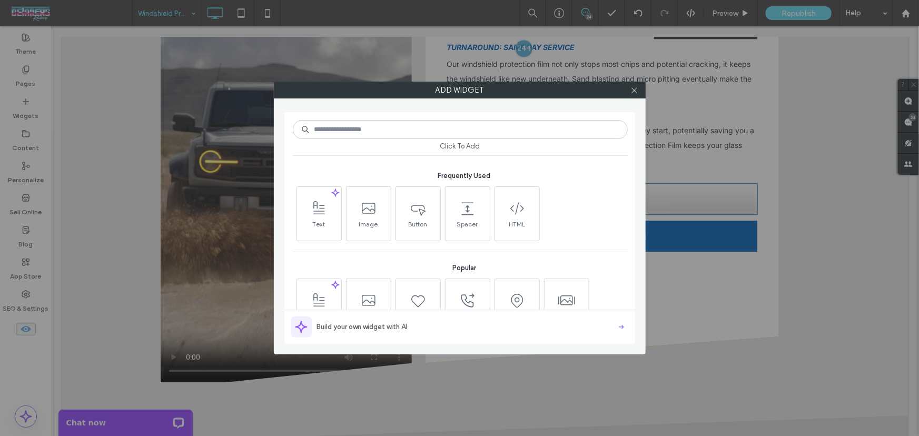
click at [440, 136] on input at bounding box center [460, 129] width 335 height 19
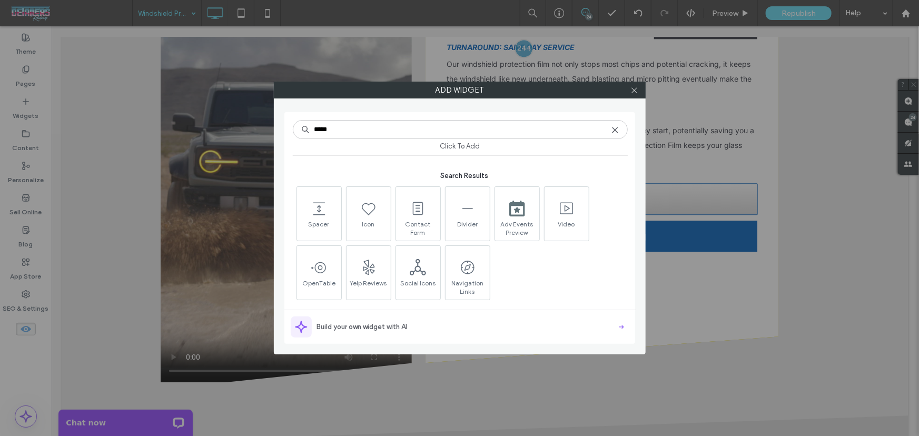
type input "*****"
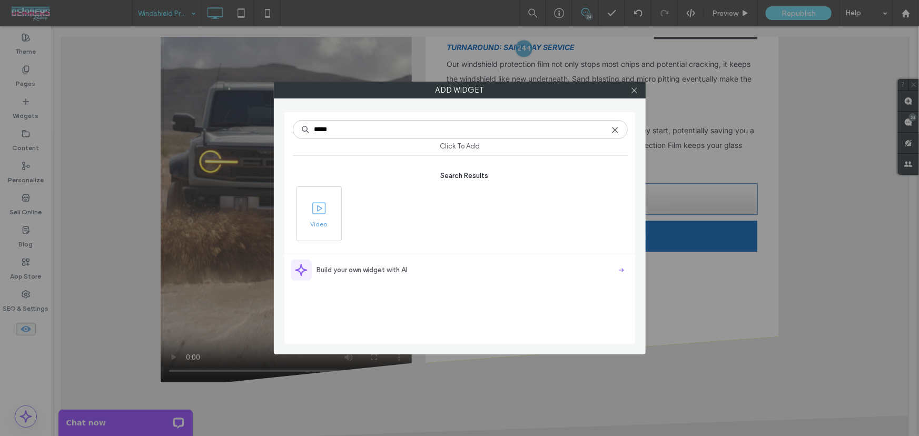
click at [321, 211] on icon at bounding box center [319, 208] width 17 height 17
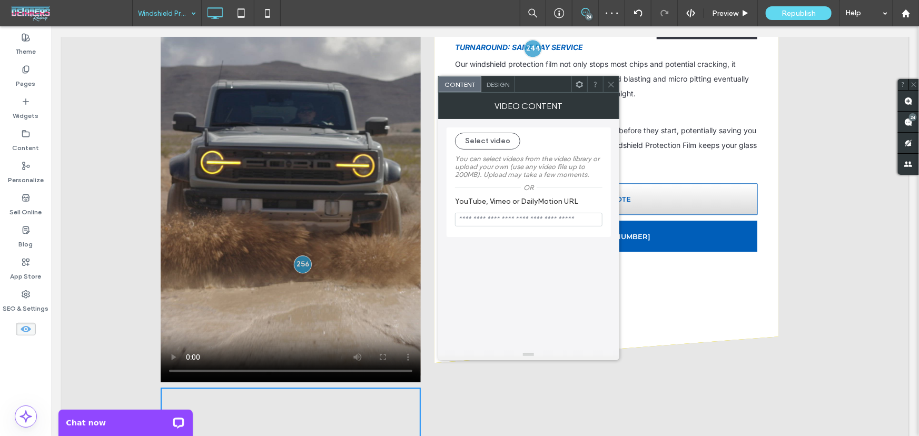
click at [612, 85] on icon at bounding box center [611, 85] width 8 height 8
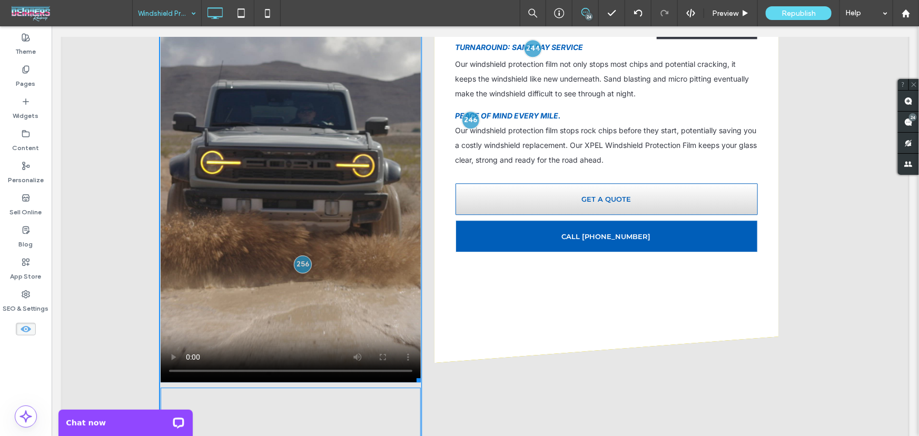
drag, startPoint x: 412, startPoint y: 349, endPoint x: 413, endPoint y: 334, distance: 14.3
click at [413, 374] on div at bounding box center [416, 378] width 8 height 8
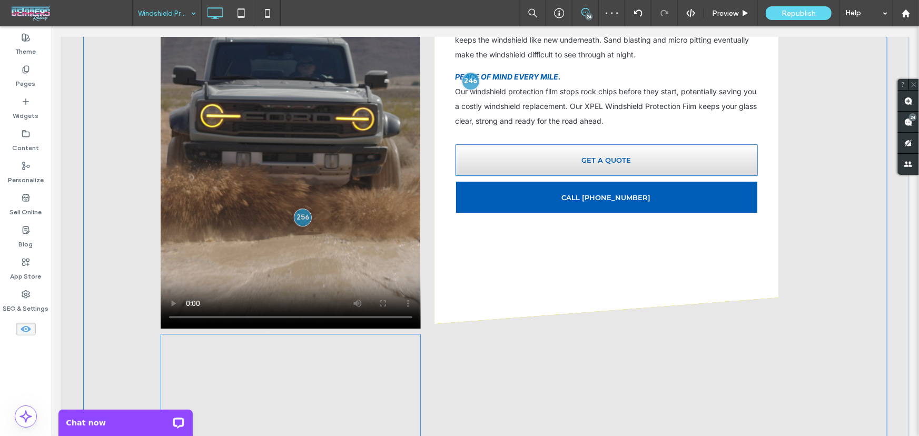
scroll to position [1378, 0]
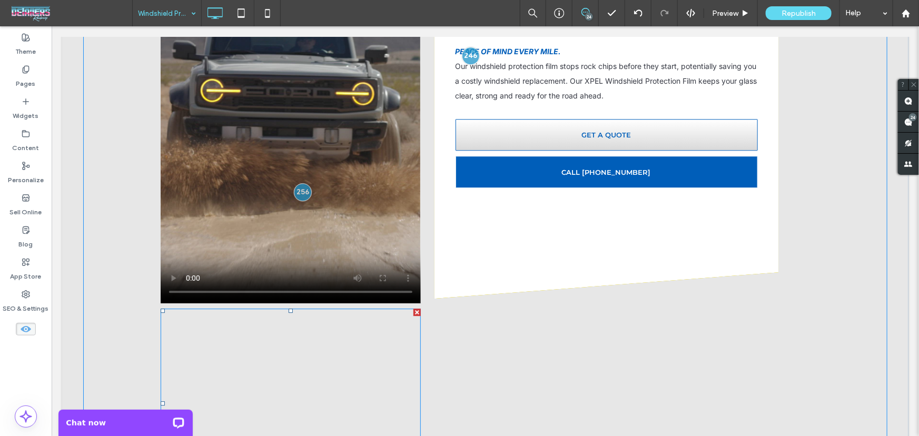
click at [413, 308] on div at bounding box center [416, 311] width 7 height 7
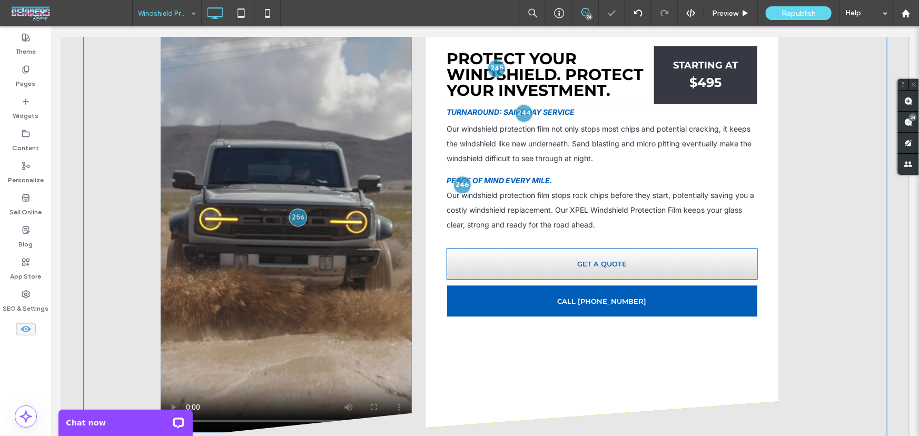
scroll to position [1186, 0]
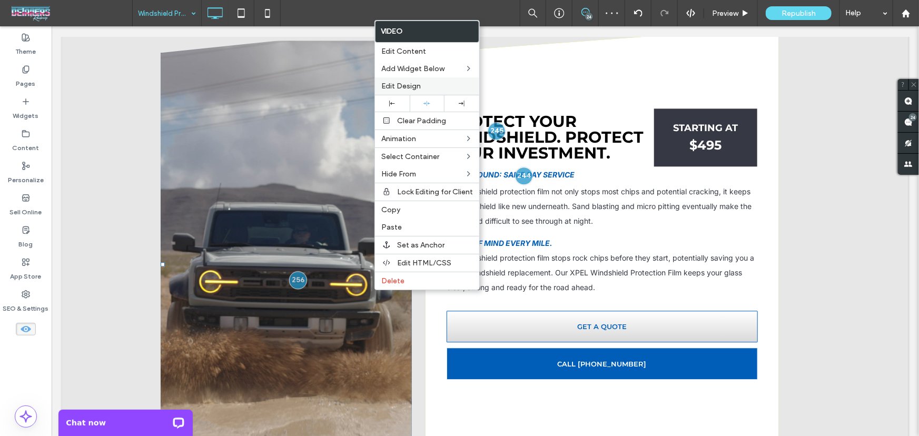
click at [430, 86] on label "Edit Design" at bounding box center [427, 86] width 92 height 9
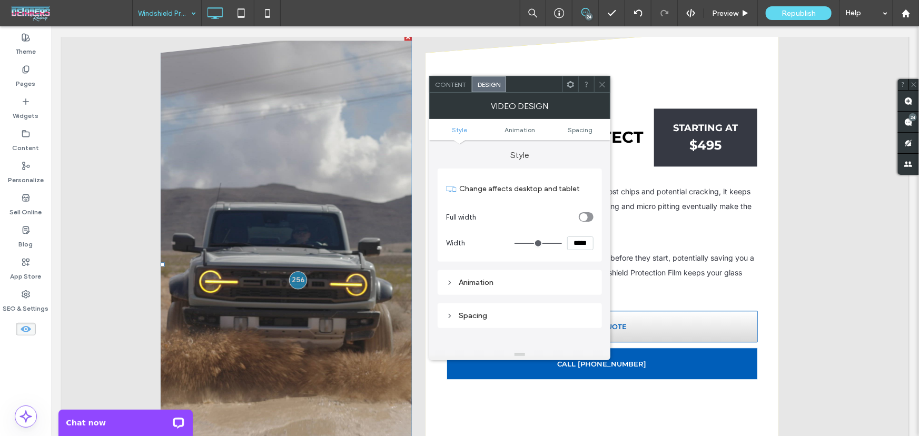
click at [451, 88] on div "Content" at bounding box center [451, 84] width 42 height 16
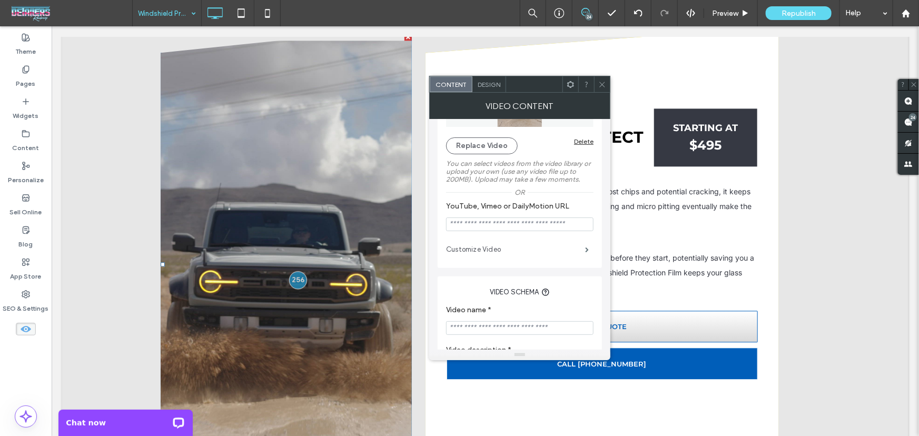
scroll to position [84, 0]
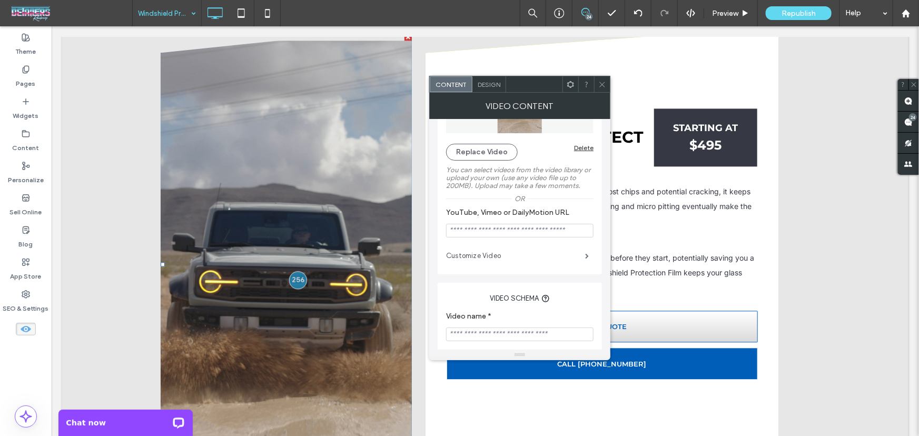
click at [578, 263] on label "Customize Video" at bounding box center [515, 255] width 139 height 21
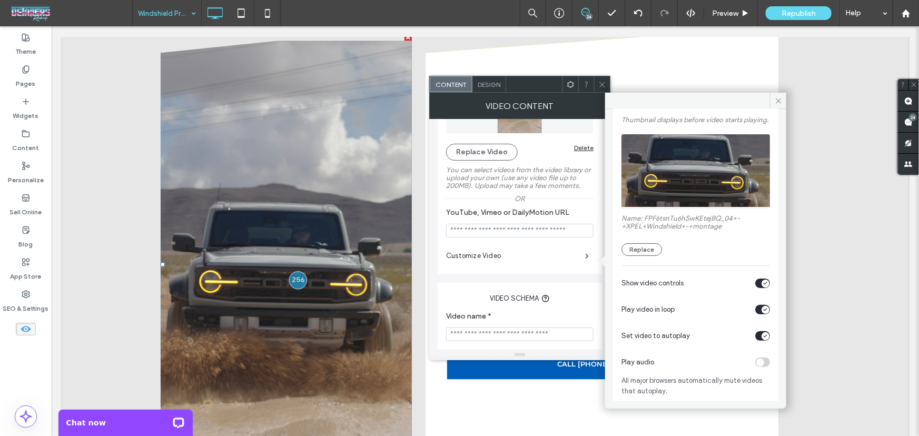
scroll to position [63, 0]
click at [779, 98] on icon at bounding box center [778, 101] width 8 height 8
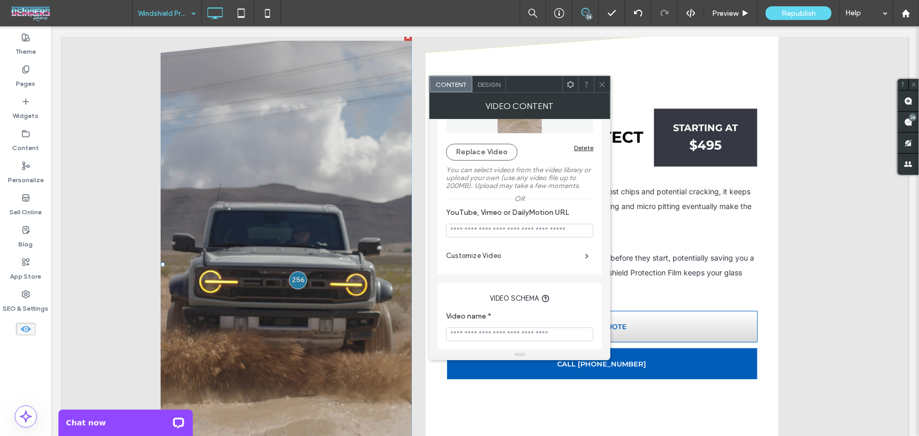
click at [604, 86] on use at bounding box center [602, 84] width 5 height 5
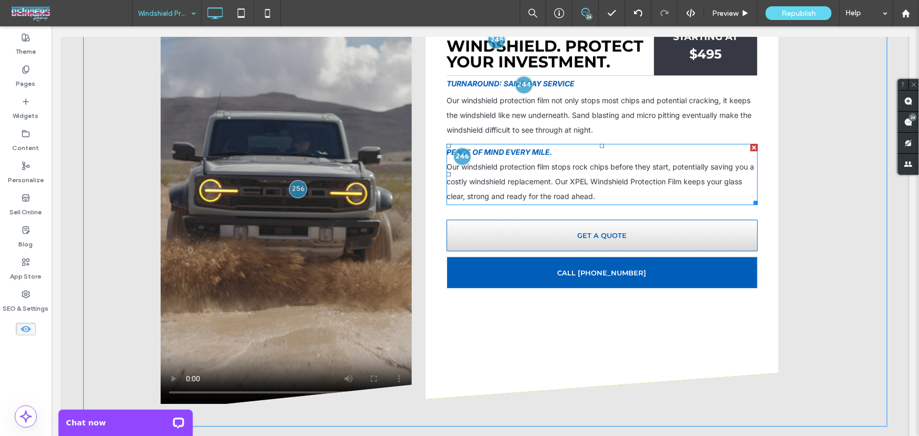
scroll to position [1442, 0]
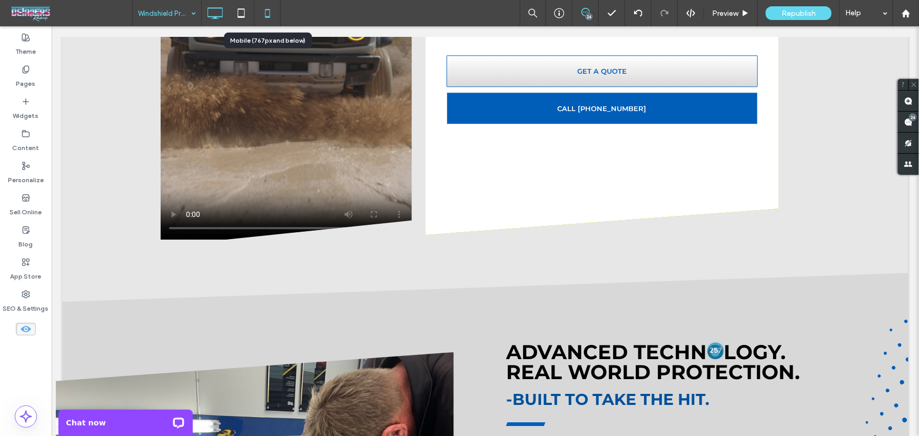
click at [267, 13] on icon at bounding box center [267, 13] width 21 height 21
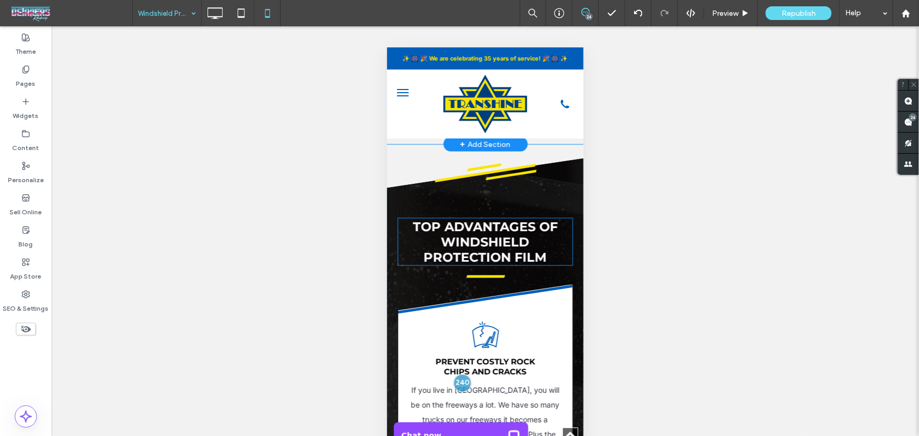
scroll to position [2552, 0]
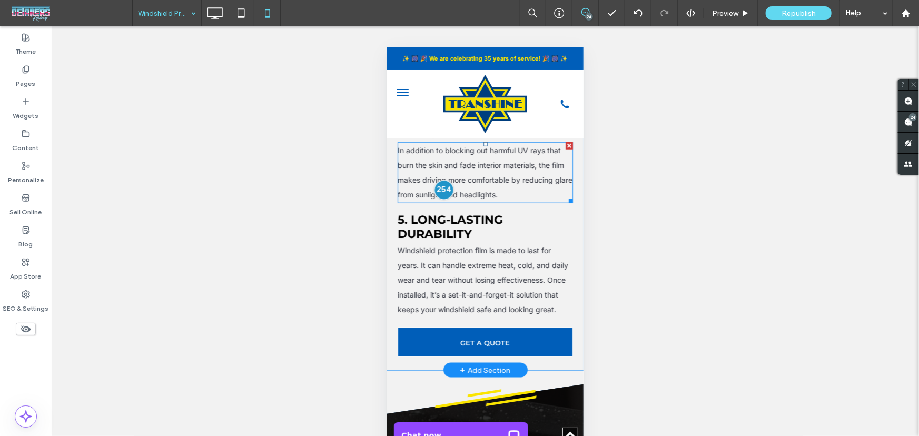
click at [438, 199] on div at bounding box center [442, 189] width 19 height 19
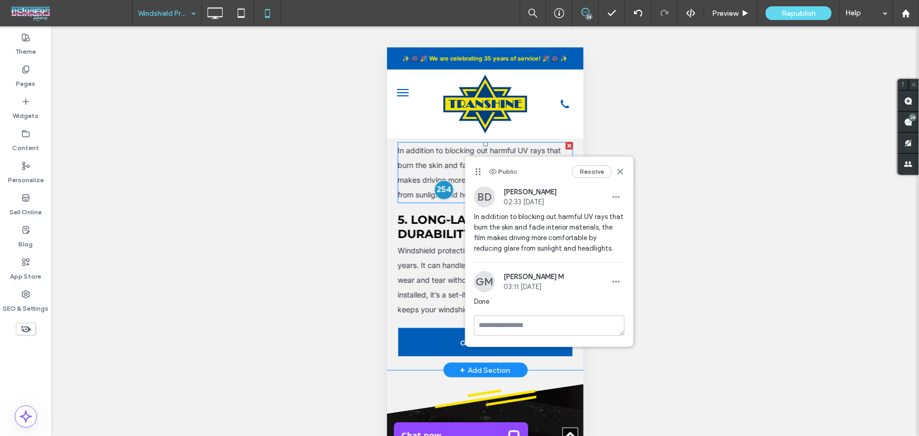
click at [442, 199] on div at bounding box center [442, 189] width 19 height 19
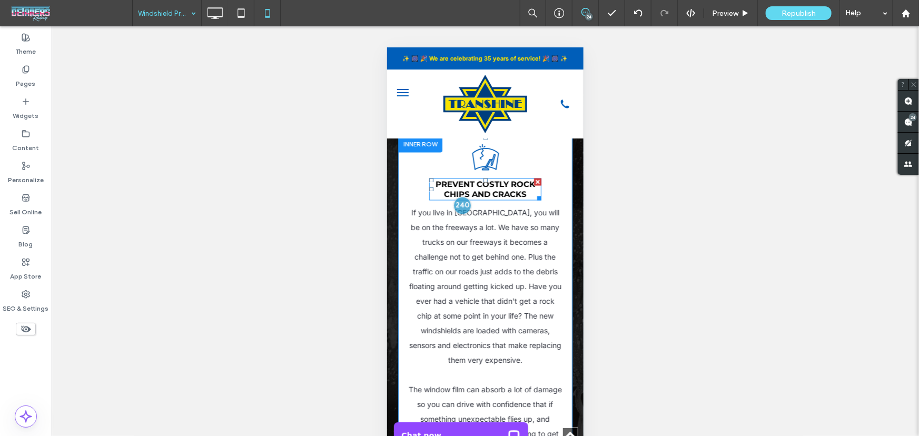
scroll to position [2999, 0]
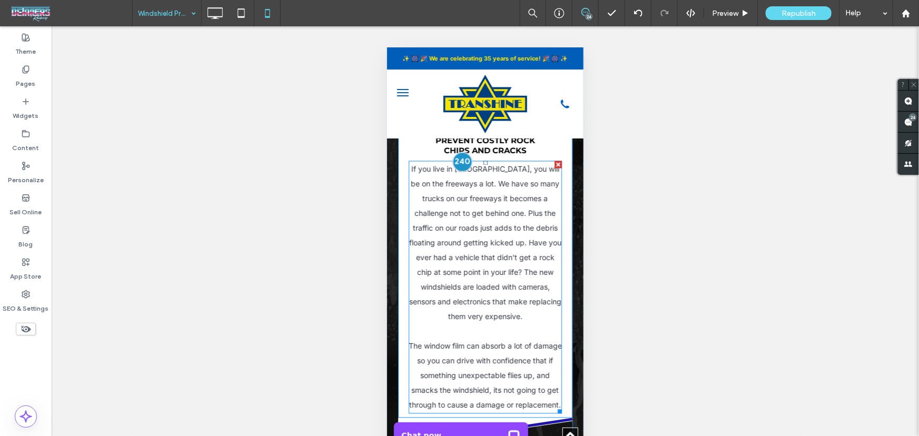
click at [458, 171] on div at bounding box center [461, 161] width 19 height 19
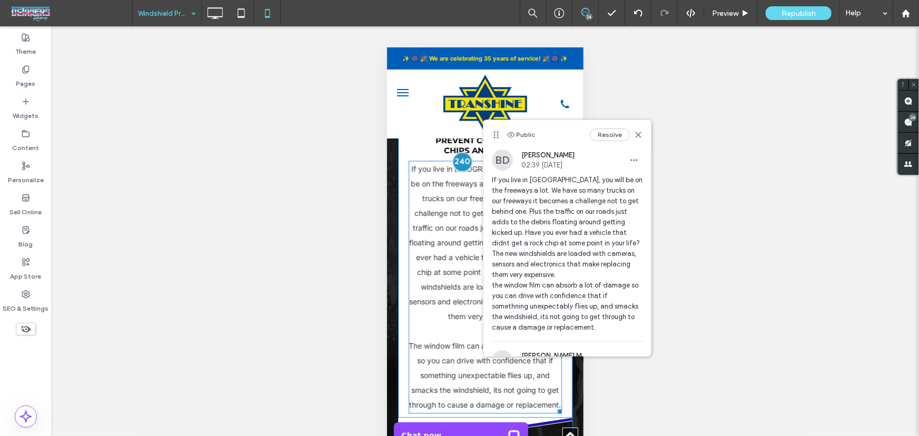
click at [458, 171] on div at bounding box center [461, 161] width 19 height 19
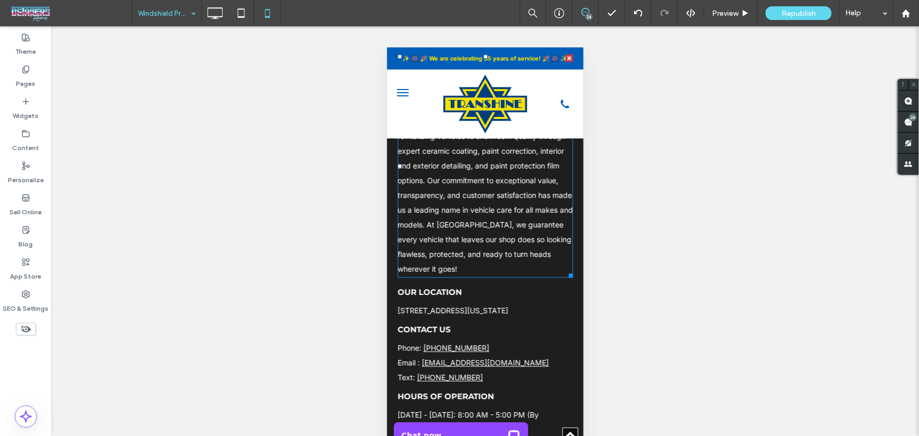
scroll to position [5041, 0]
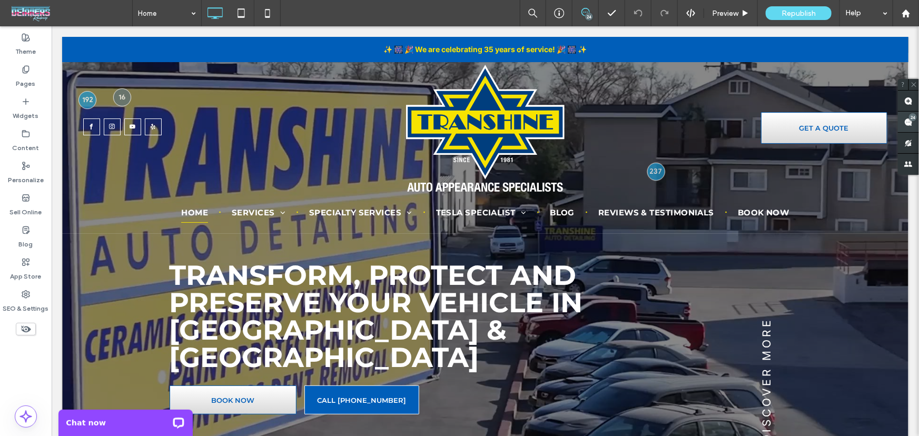
click at [915, 118] on div "24" at bounding box center [913, 117] width 8 height 8
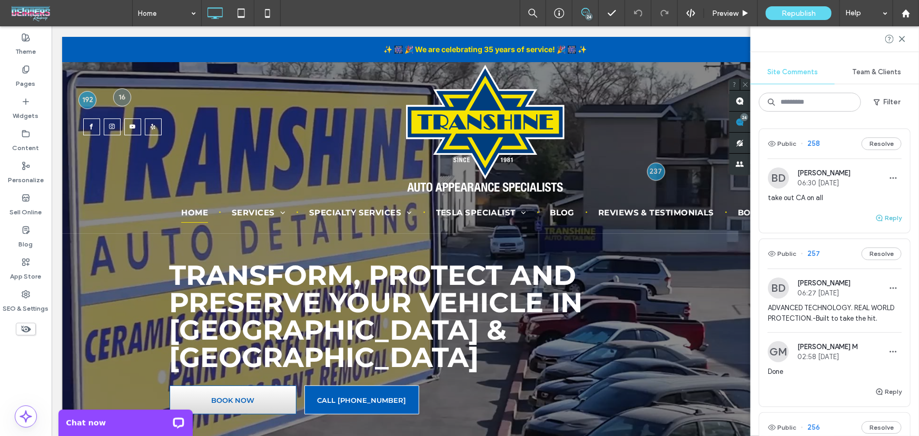
click at [886, 217] on button "Reply" at bounding box center [888, 218] width 26 height 13
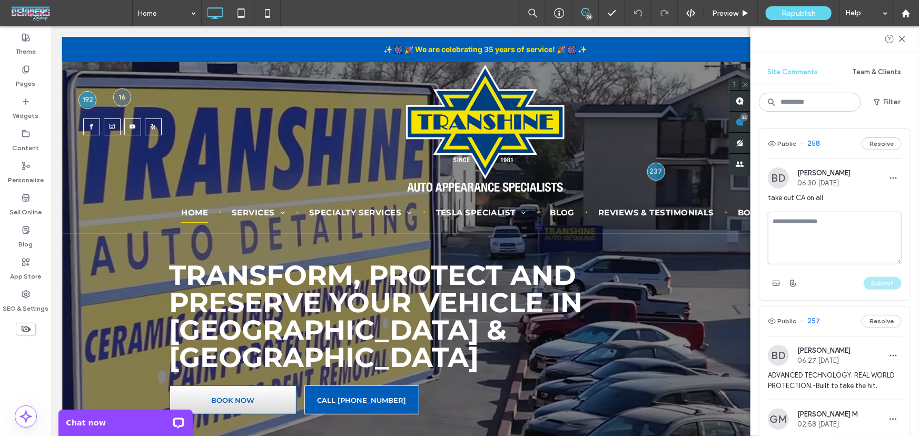
click at [859, 236] on textarea at bounding box center [835, 238] width 134 height 53
type textarea "****"
click at [871, 278] on button "Submit" at bounding box center [882, 283] width 38 height 13
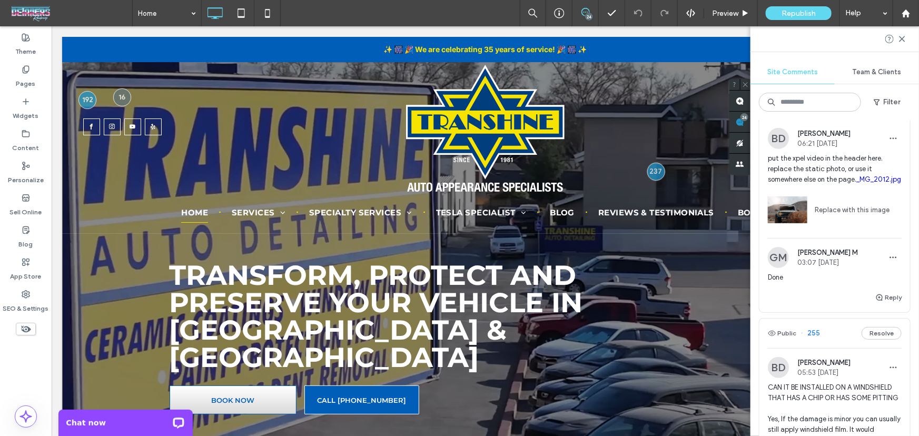
scroll to position [319, 0]
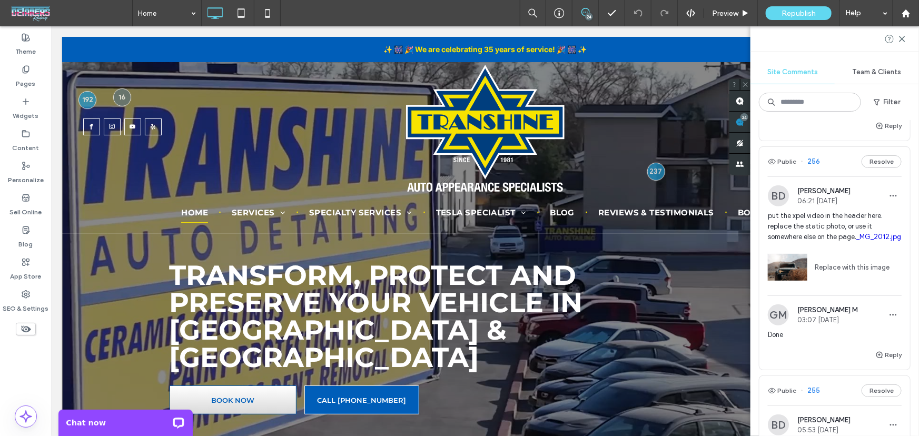
click at [841, 231] on span "put the xpel video in the header here. replace the static photo, or use it some…" at bounding box center [835, 227] width 134 height 32
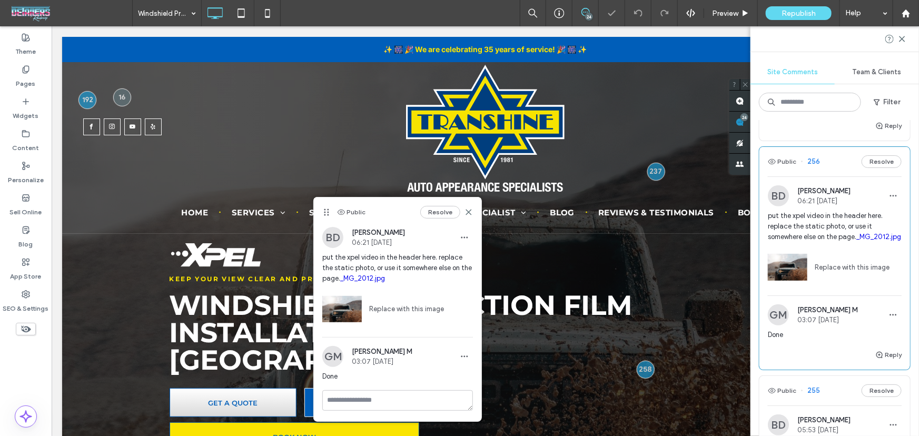
scroll to position [1132, 0]
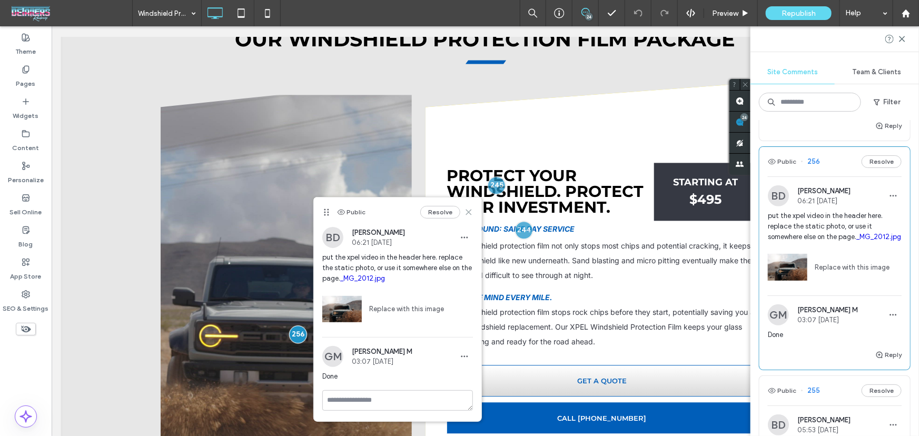
click at [470, 213] on use at bounding box center [468, 212] width 5 height 5
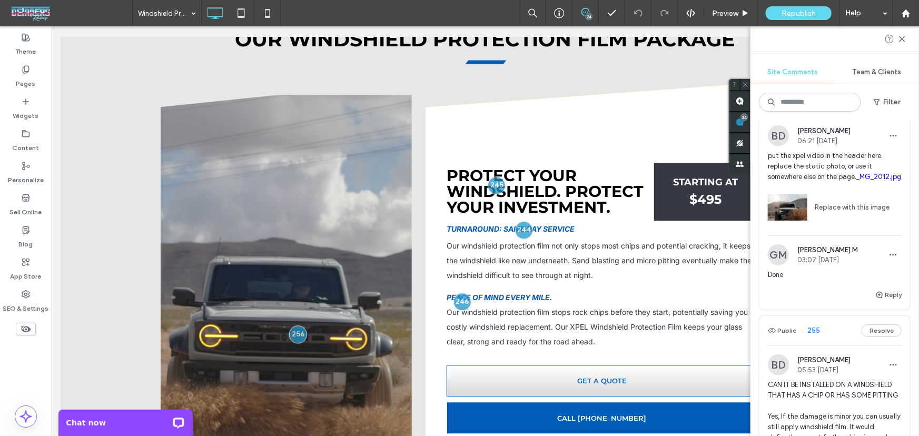
scroll to position [383, 0]
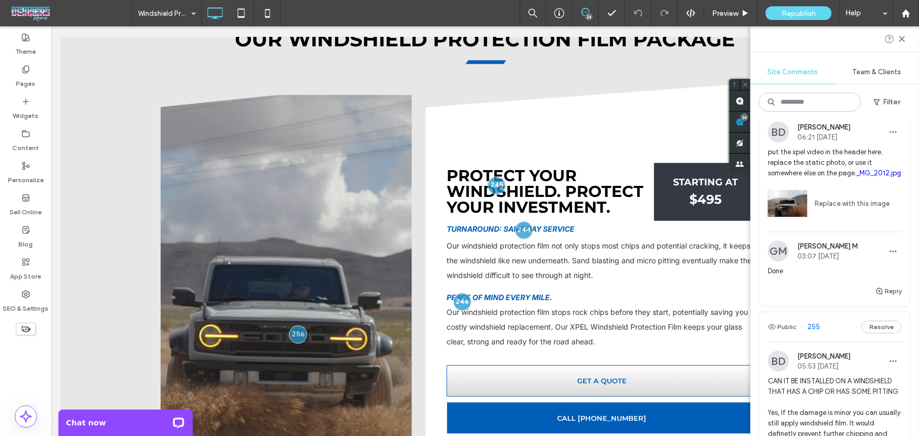
click at [856, 177] on link "_MG_2012.jpg" at bounding box center [878, 173] width 45 height 8
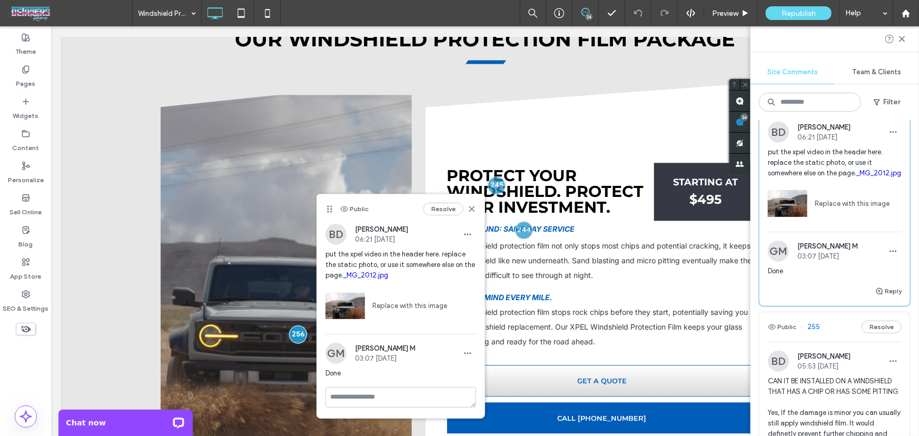
click at [472, 203] on div "Resolve" at bounding box center [449, 209] width 53 height 13
click at [474, 211] on use at bounding box center [471, 209] width 5 height 5
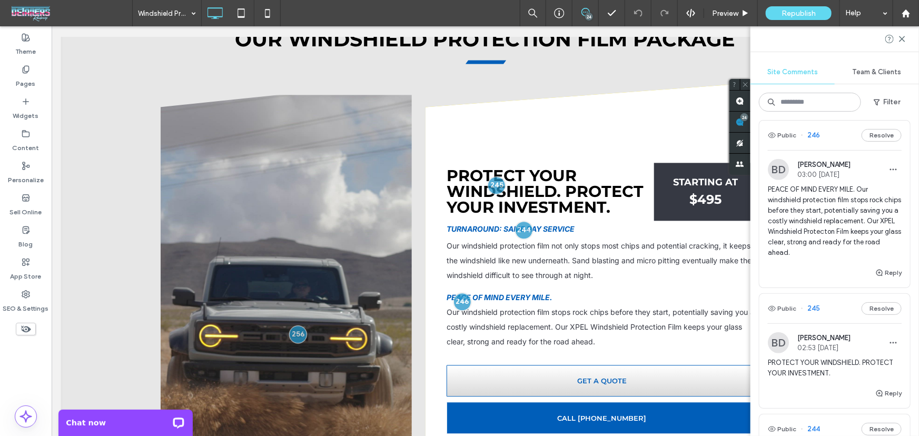
scroll to position [2425, 0]
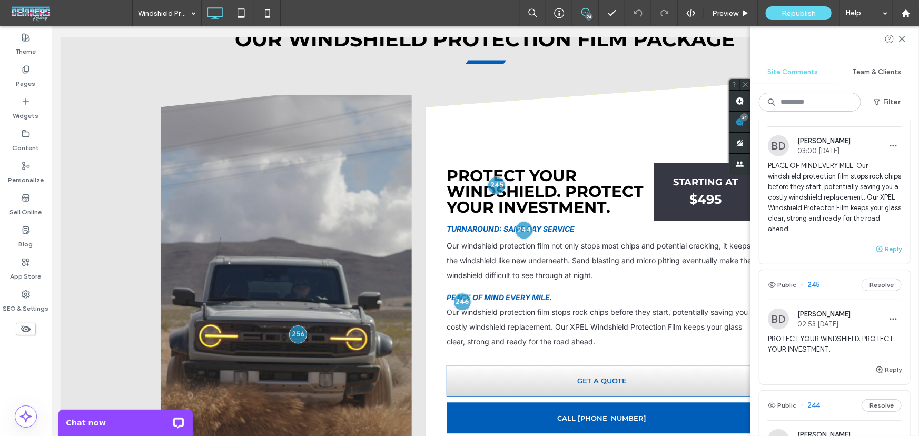
click at [877, 255] on button "Reply" at bounding box center [888, 249] width 26 height 13
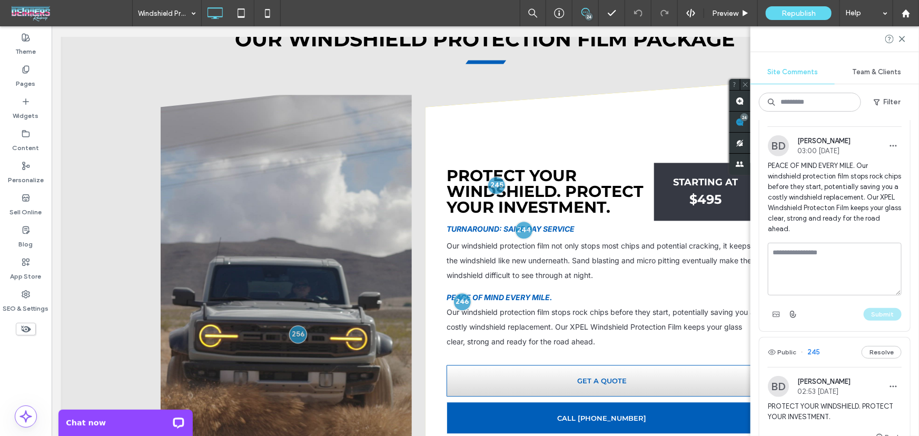
click at [856, 295] on textarea at bounding box center [835, 269] width 134 height 53
type textarea "****"
click at [874, 321] on button "Submit" at bounding box center [882, 314] width 38 height 13
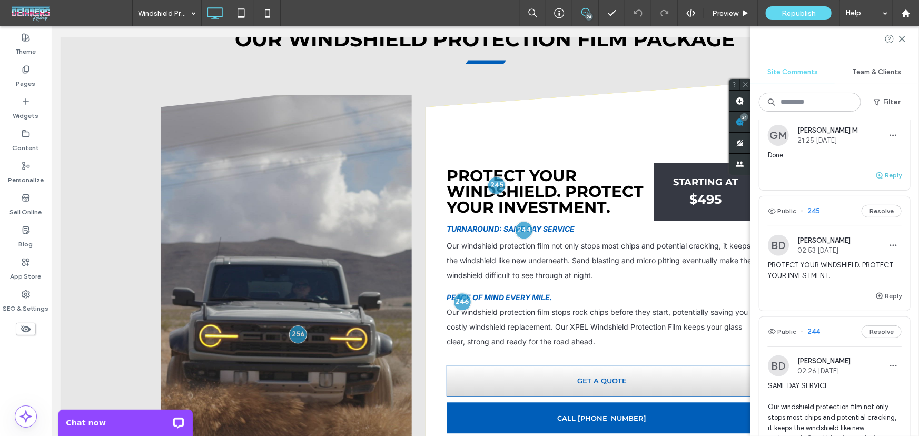
scroll to position [2617, 0]
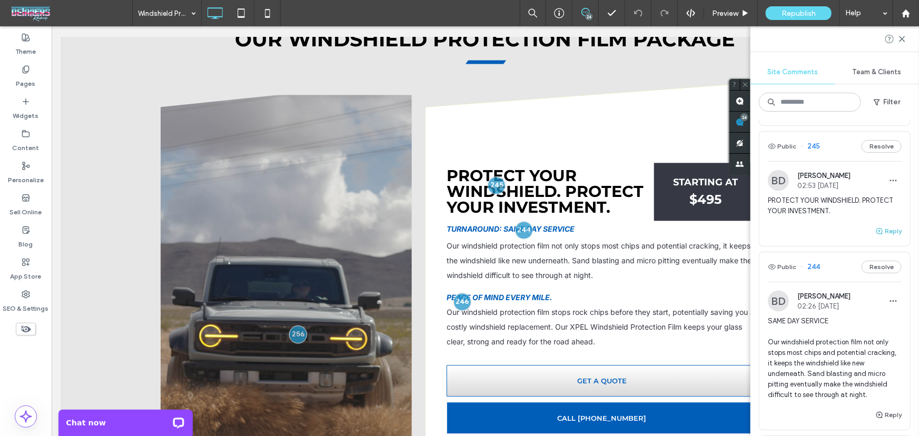
click at [891, 237] on button "Reply" at bounding box center [888, 231] width 26 height 13
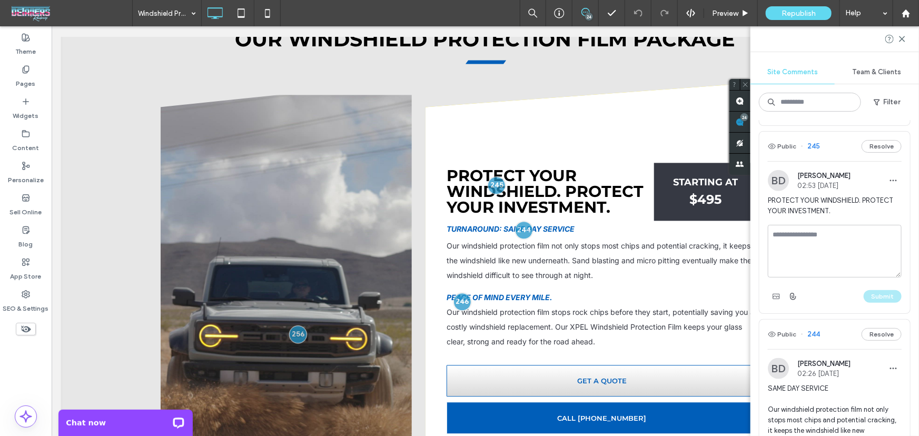
click at [839, 277] on textarea at bounding box center [835, 251] width 134 height 53
type textarea "****"
click at [878, 303] on button "Submit" at bounding box center [882, 296] width 38 height 13
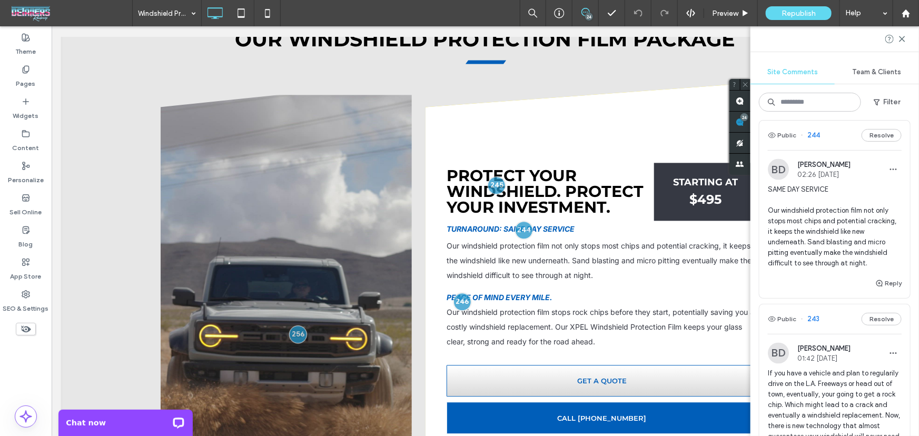
scroll to position [2808, 0]
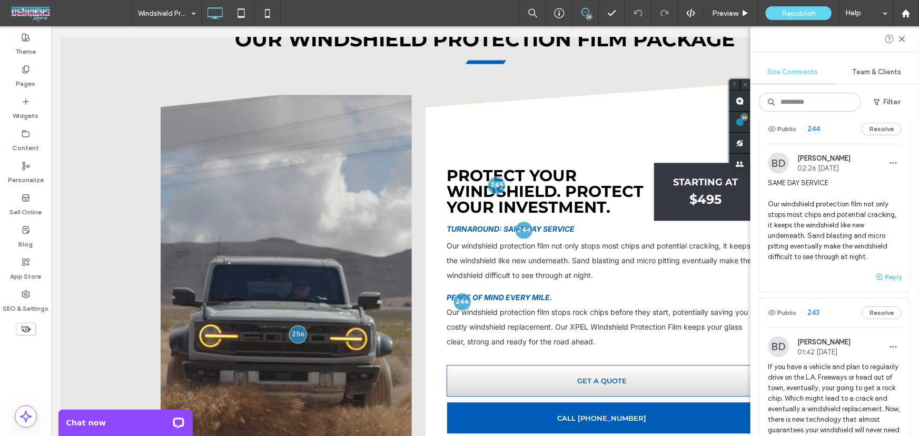
click at [876, 281] on icon "button" at bounding box center [879, 277] width 8 height 8
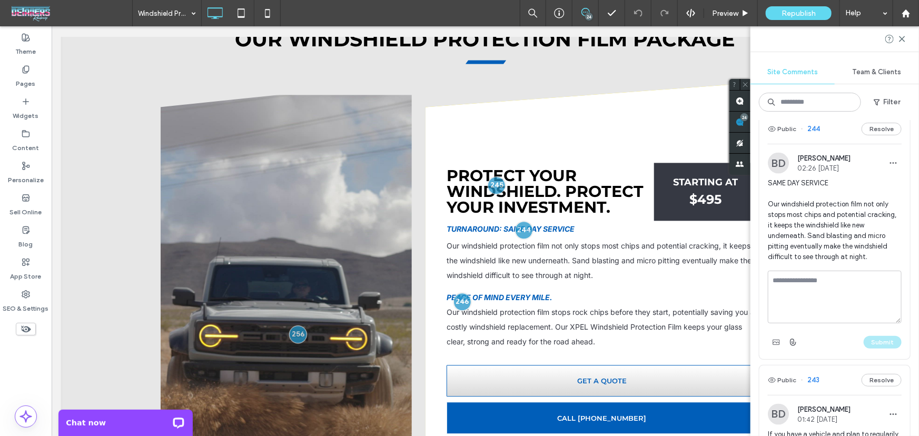
click at [826, 323] on textarea at bounding box center [835, 297] width 134 height 53
type textarea "****"
click at [869, 349] on button "Submit" at bounding box center [882, 342] width 38 height 13
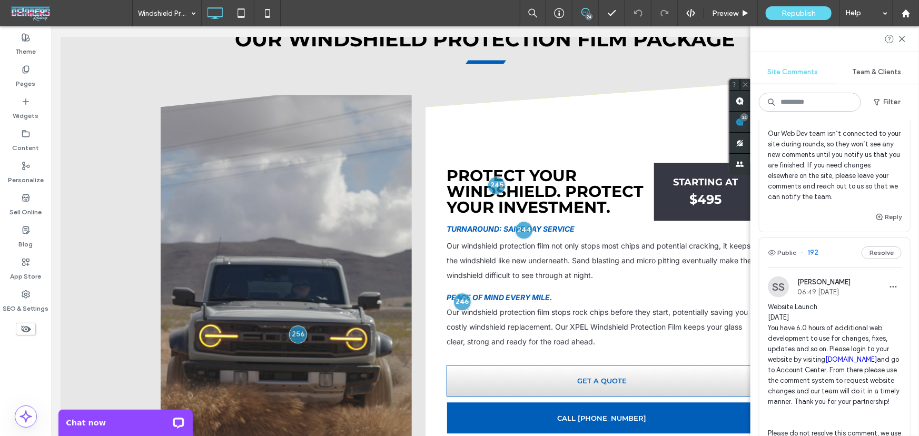
scroll to position [4786, 0]
